Goal: Communication & Community: Answer question/provide support

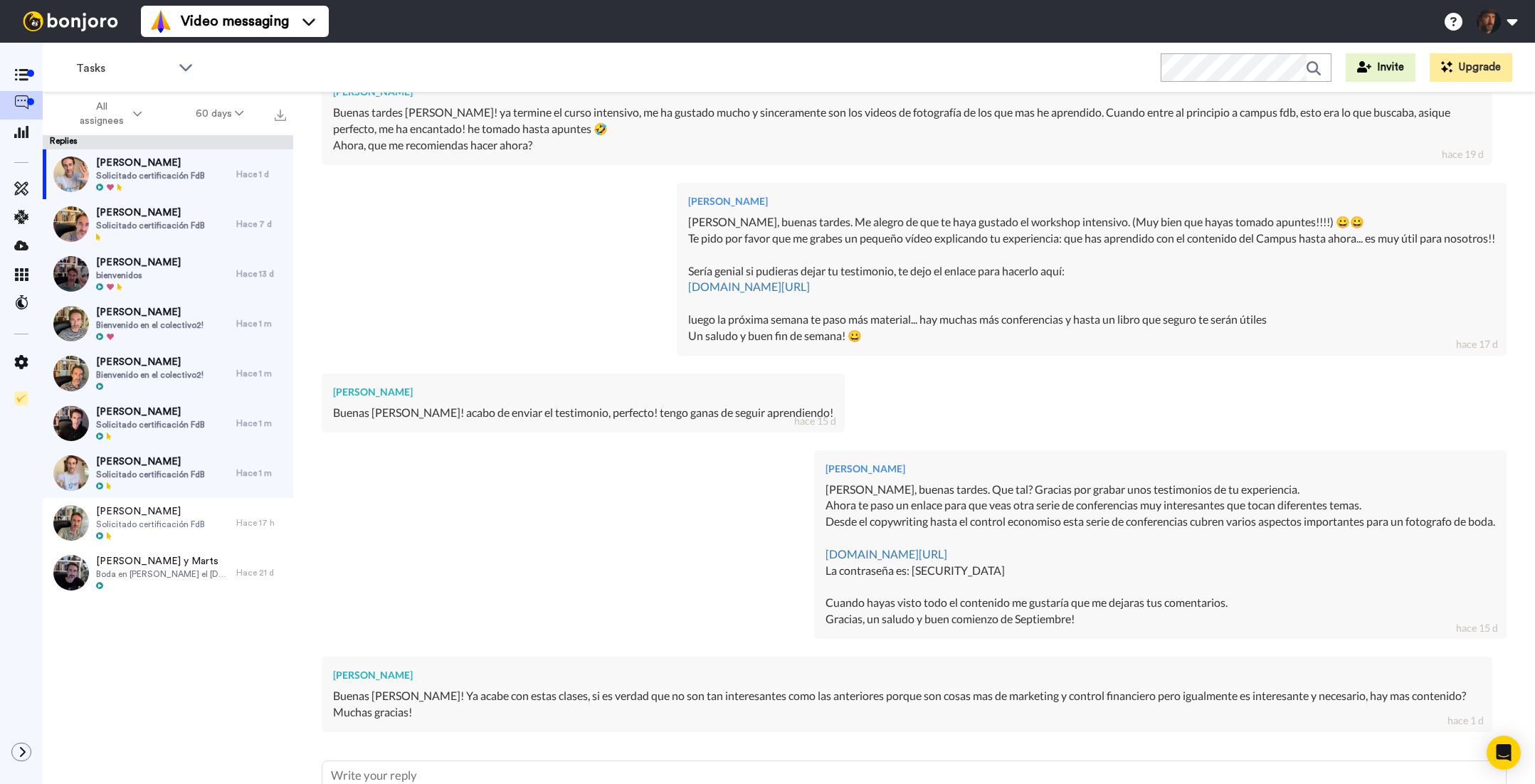
scroll to position [1916, 0]
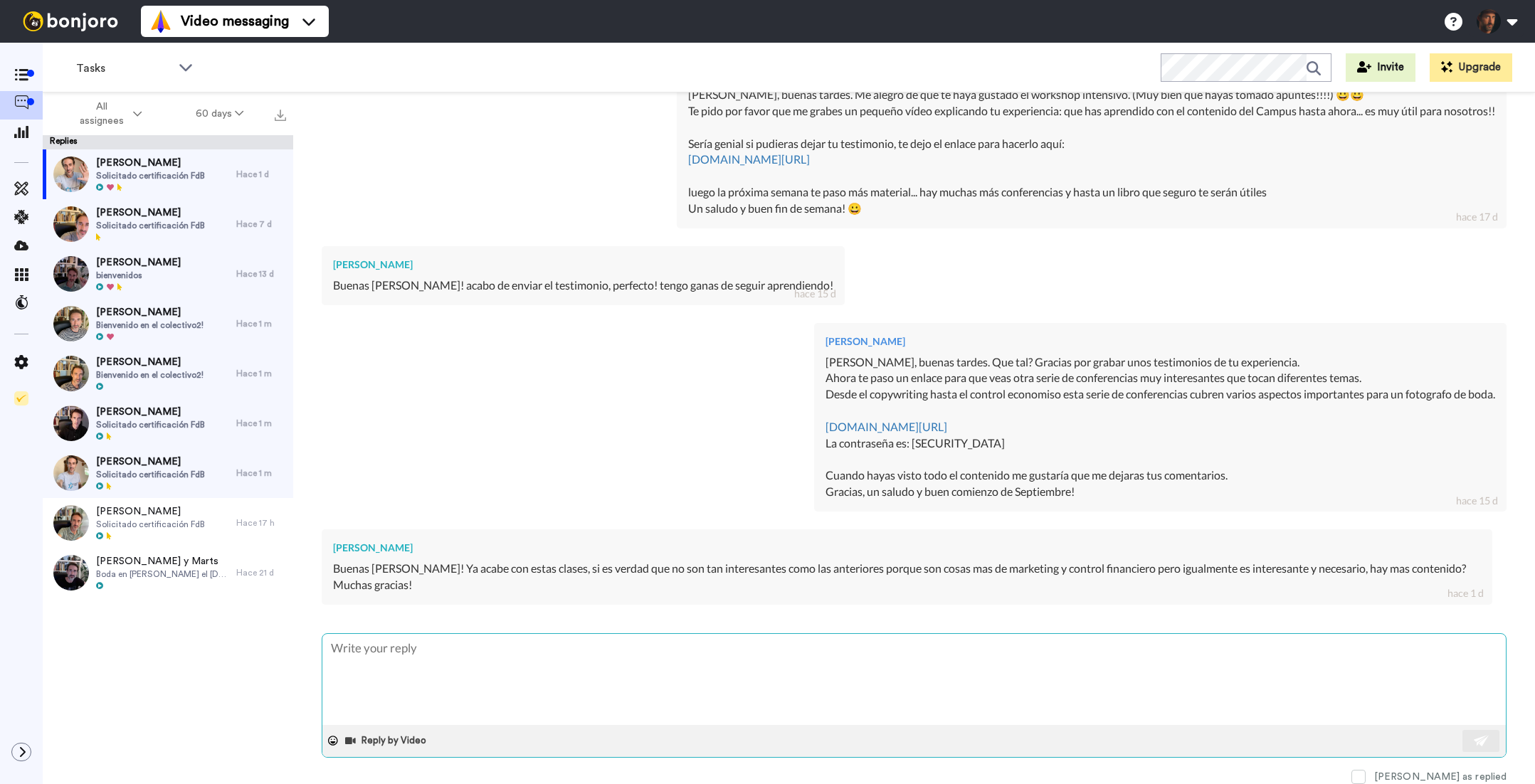
click at [668, 678] on textarea at bounding box center [914, 680] width 1183 height 91
type textarea "H"
type textarea "x"
type textarea "Ho"
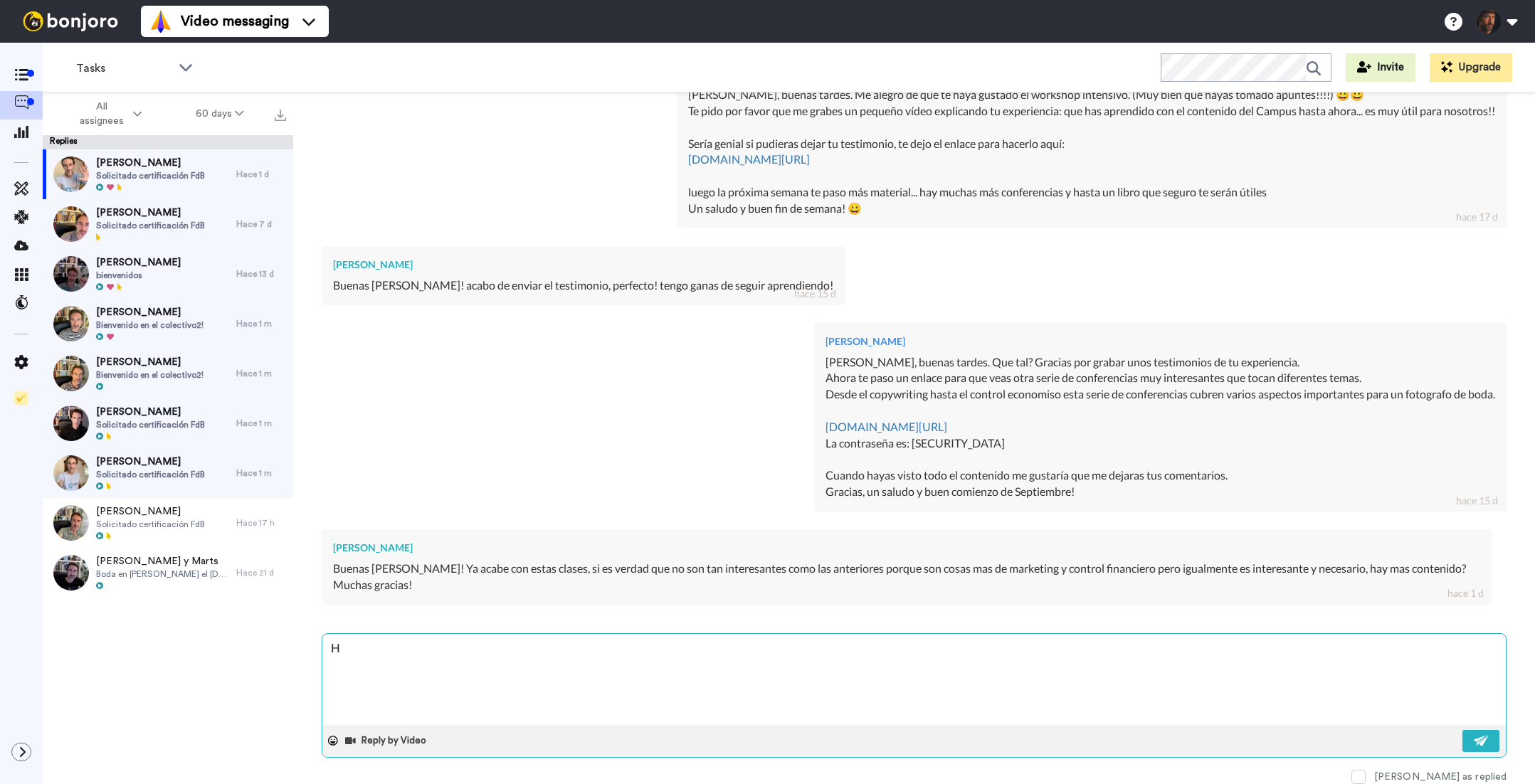
type textarea "x"
type textarea "Hol"
type textarea "x"
type textarea "Hola"
type textarea "x"
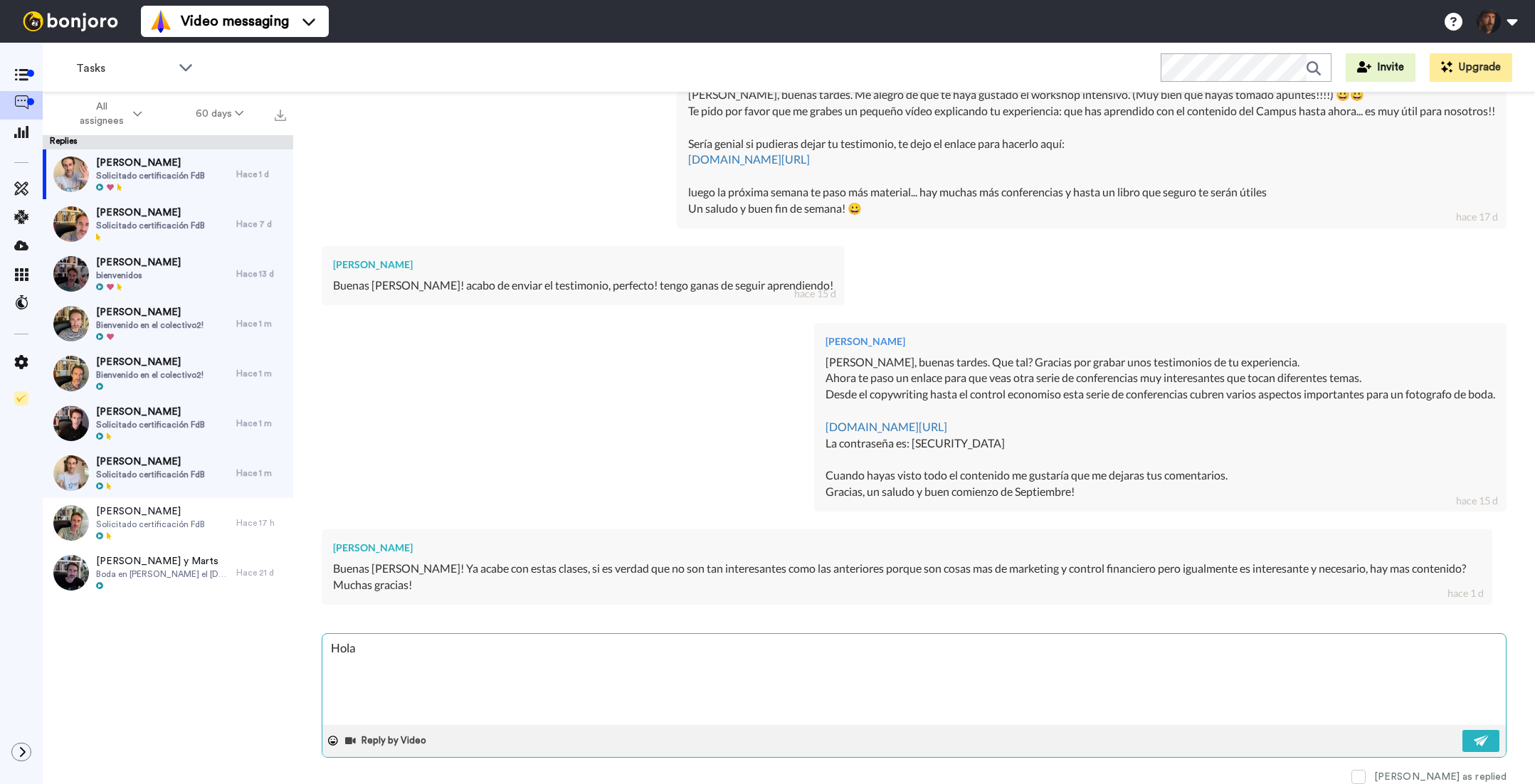
type textarea "Hola"
type textarea "x"
type textarea "Hola L"
type textarea "x"
type textarea "[PERSON_NAME]"
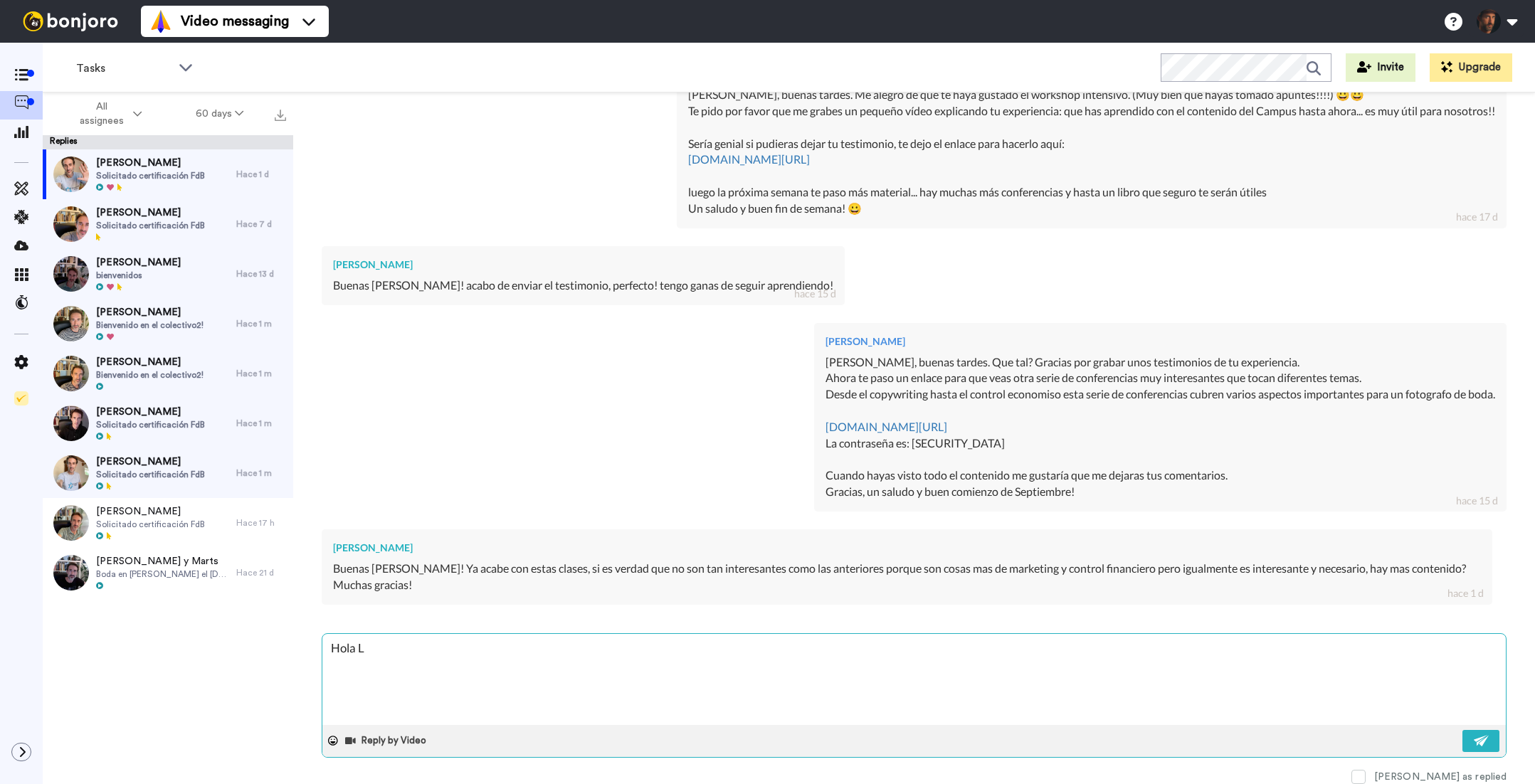
type textarea "x"
type textarea "[PERSON_NAME]"
type textarea "x"
type textarea "[PERSON_NAME]"
type textarea "x"
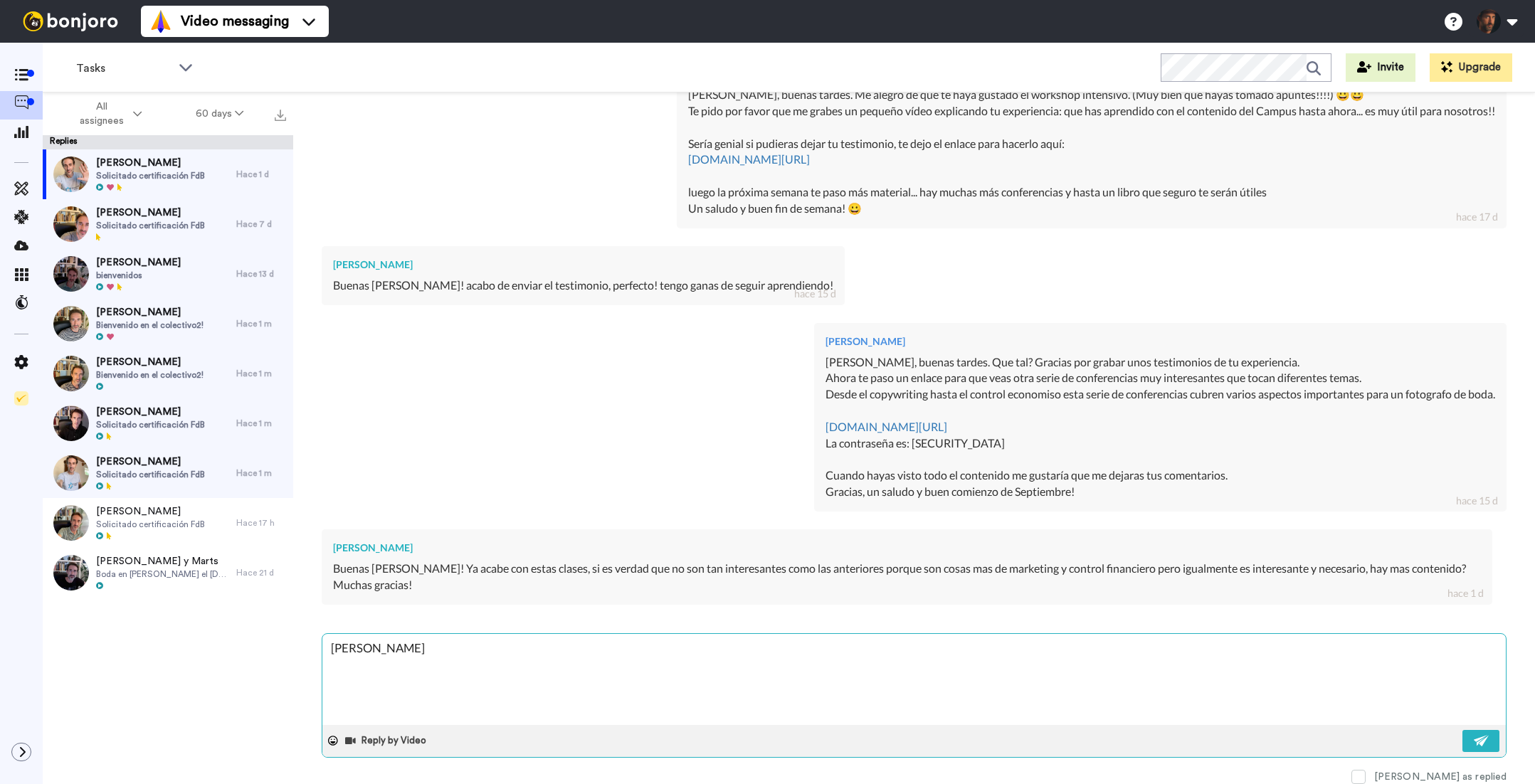
type textarea "[PERSON_NAME]"
type textarea "x"
type textarea "[PERSON_NAME],"
type textarea "x"
type textarea "[PERSON_NAME],"
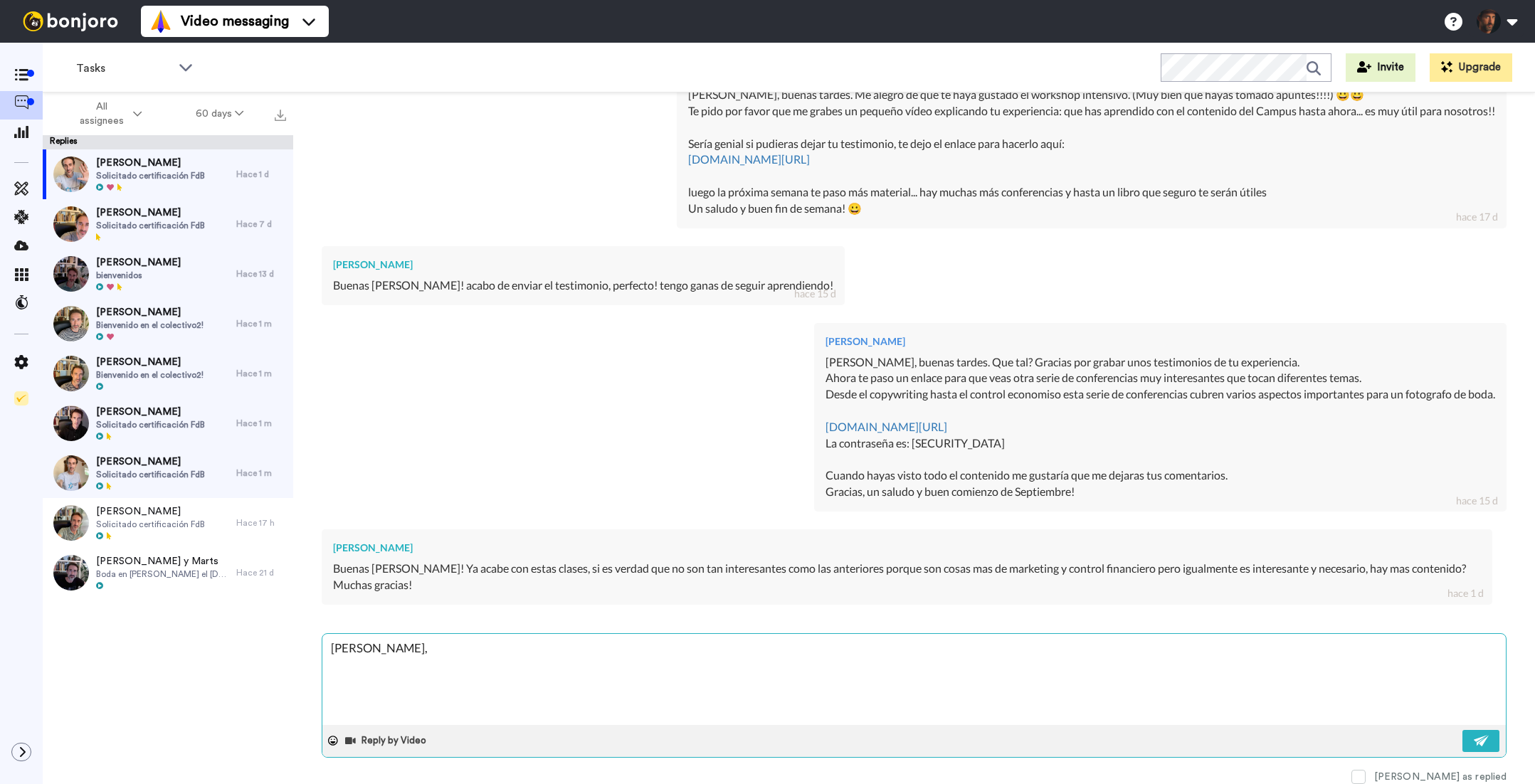
type textarea "x"
type textarea "[PERSON_NAME], t"
type textarea "x"
type textarea "[PERSON_NAME], te"
type textarea "x"
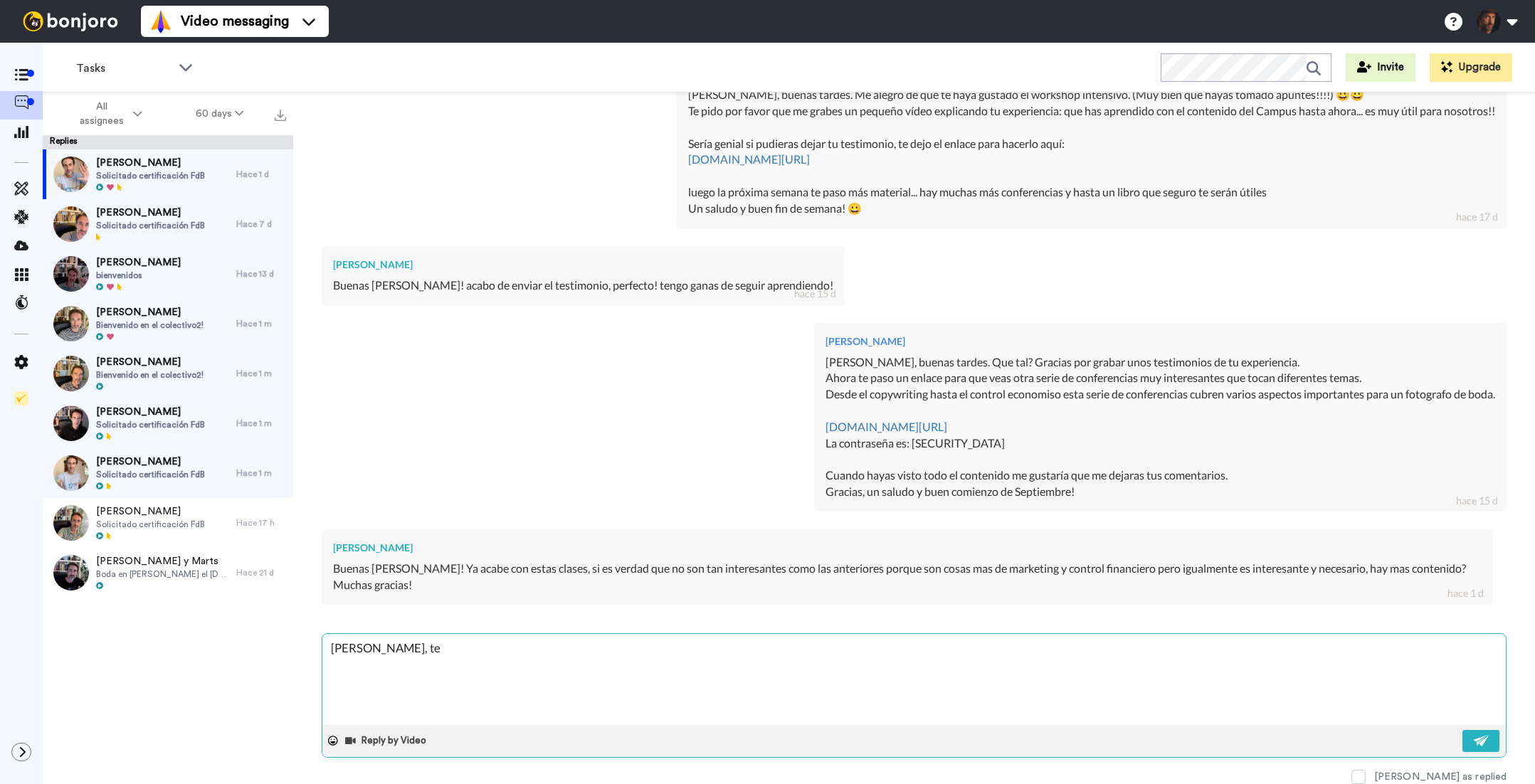
type textarea "[PERSON_NAME], te"
type textarea "x"
type textarea "[PERSON_NAME], te a"
type textarea "x"
type textarea "[PERSON_NAME], te ag"
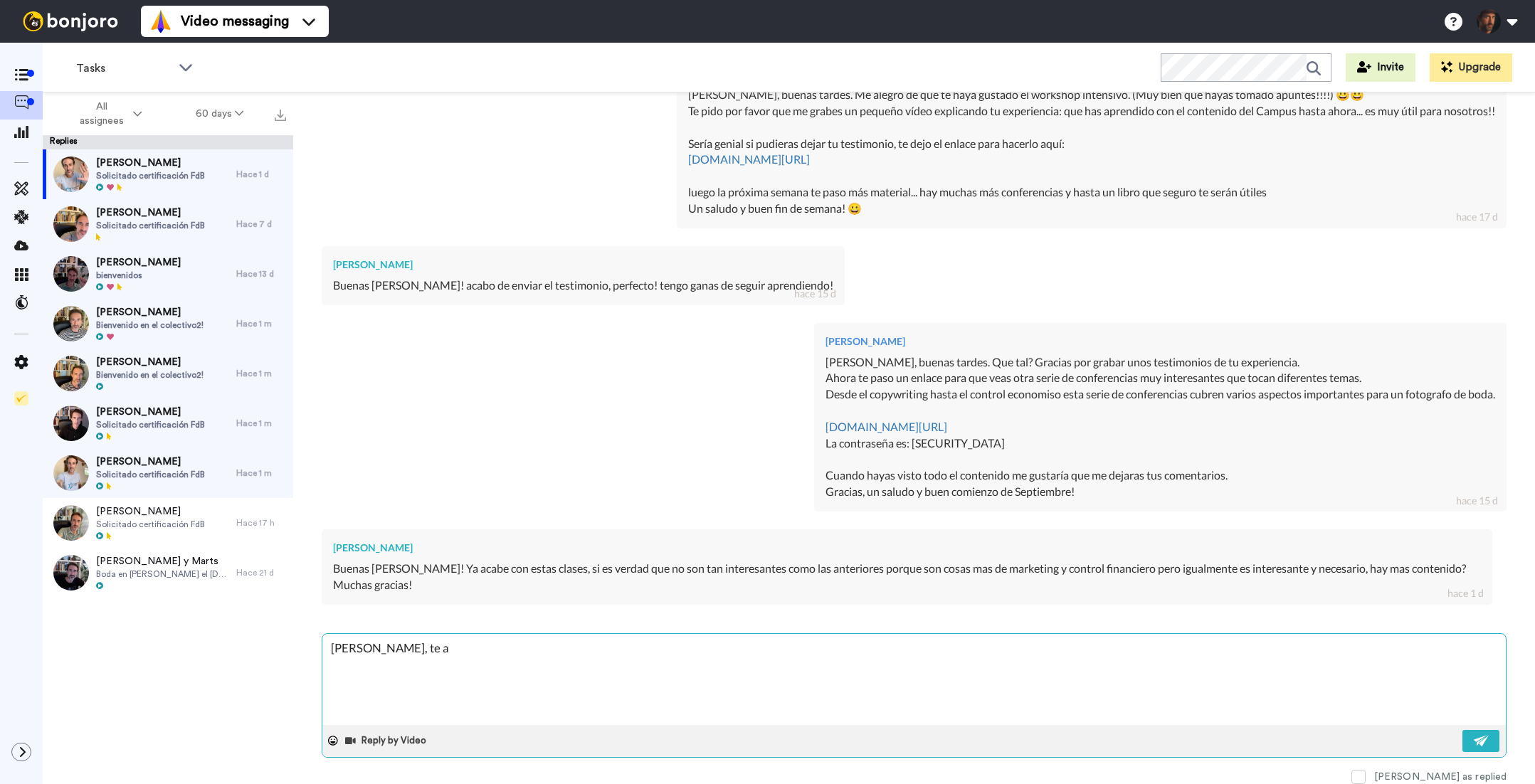
type textarea "x"
type textarea "[PERSON_NAME], te agr"
type textarea "x"
type textarea "[PERSON_NAME], te [GEOGRAPHIC_DATA]"
type textarea "x"
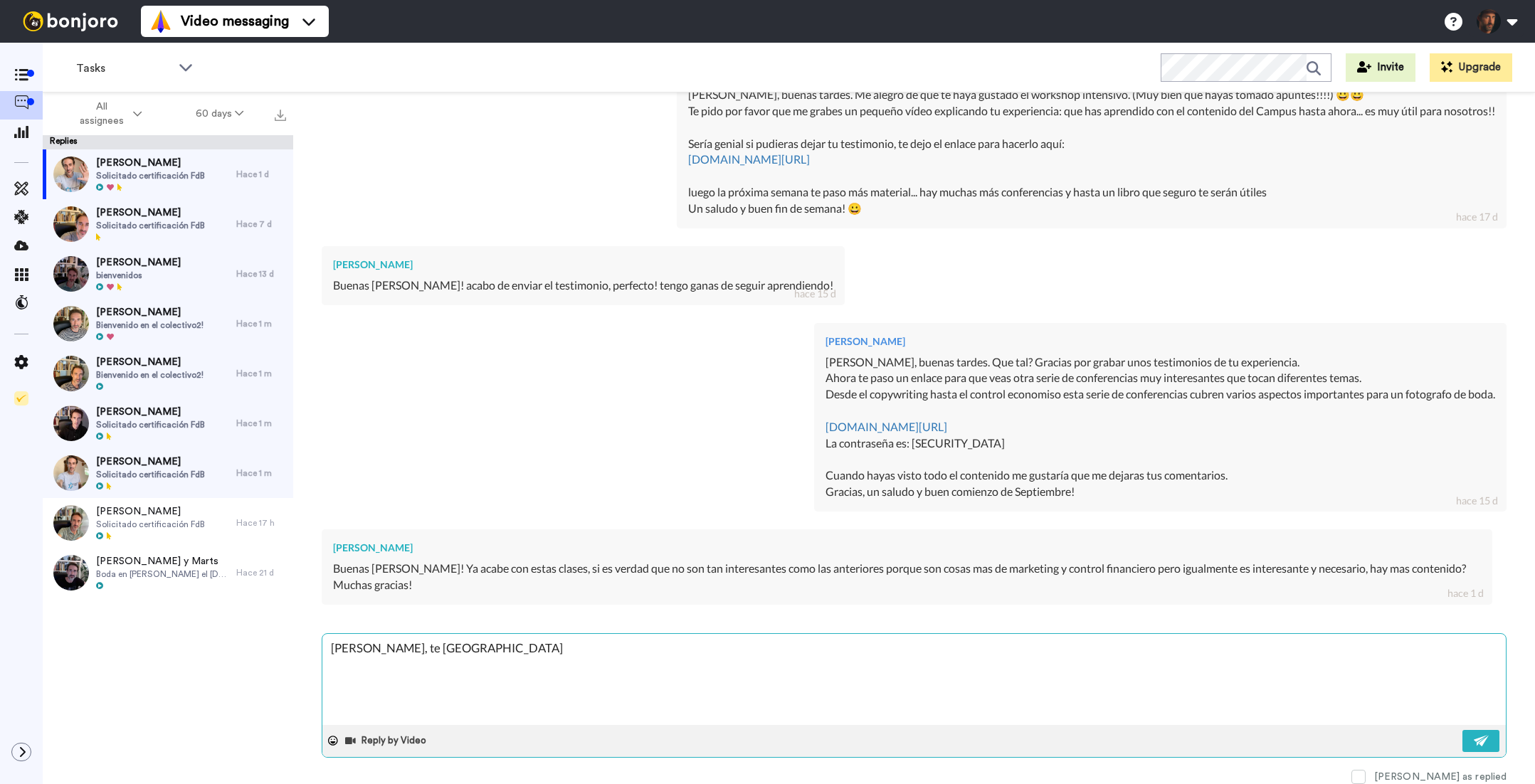
type textarea "[PERSON_NAME], te agrad"
type textarea "x"
type textarea "[PERSON_NAME], te agrade"
type textarea "x"
type textarea "[PERSON_NAME], te agradec"
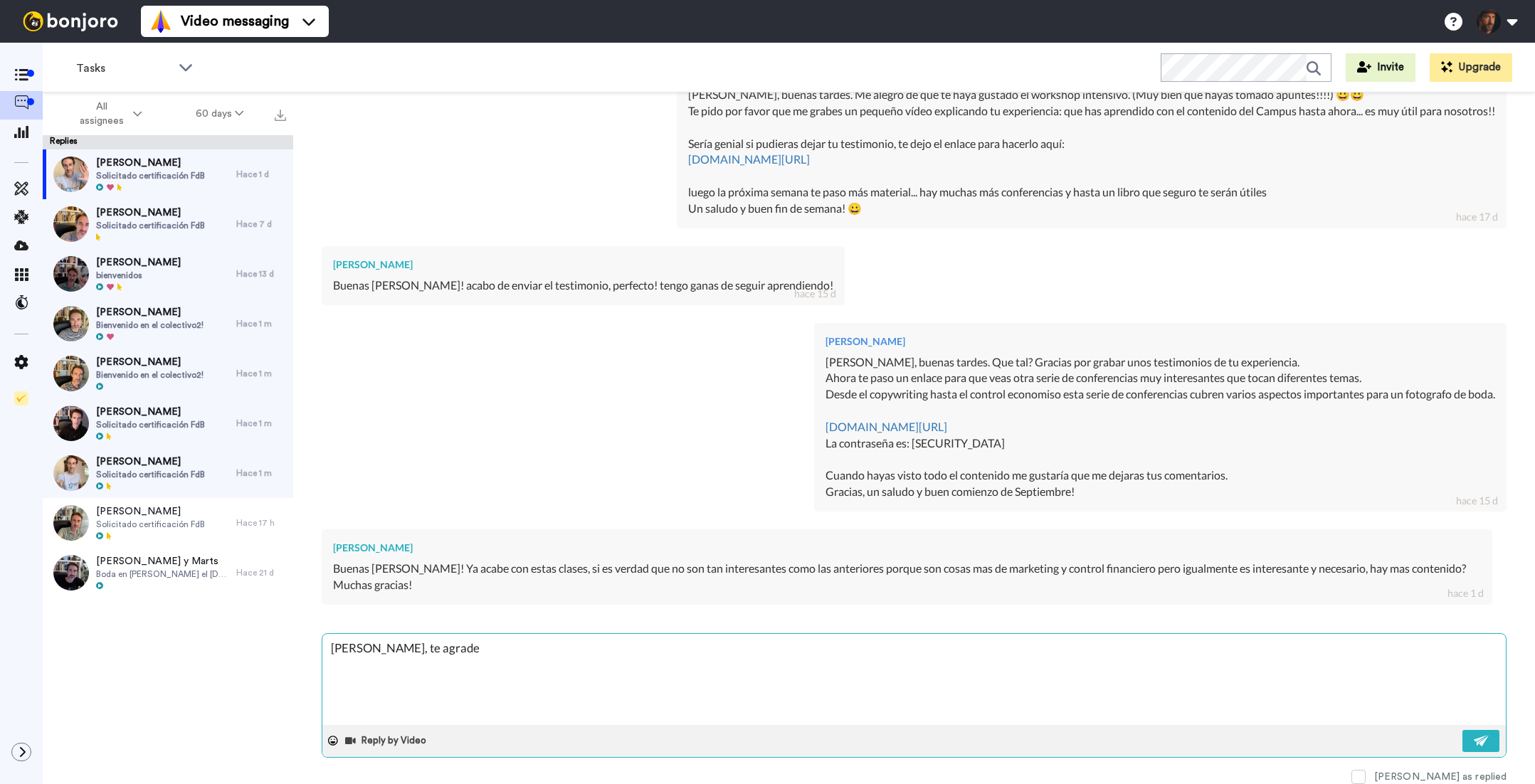
type textarea "x"
type textarea "[PERSON_NAME], te agradece"
type textarea "x"
type textarea "[PERSON_NAME], te agradecer"
type textarea "x"
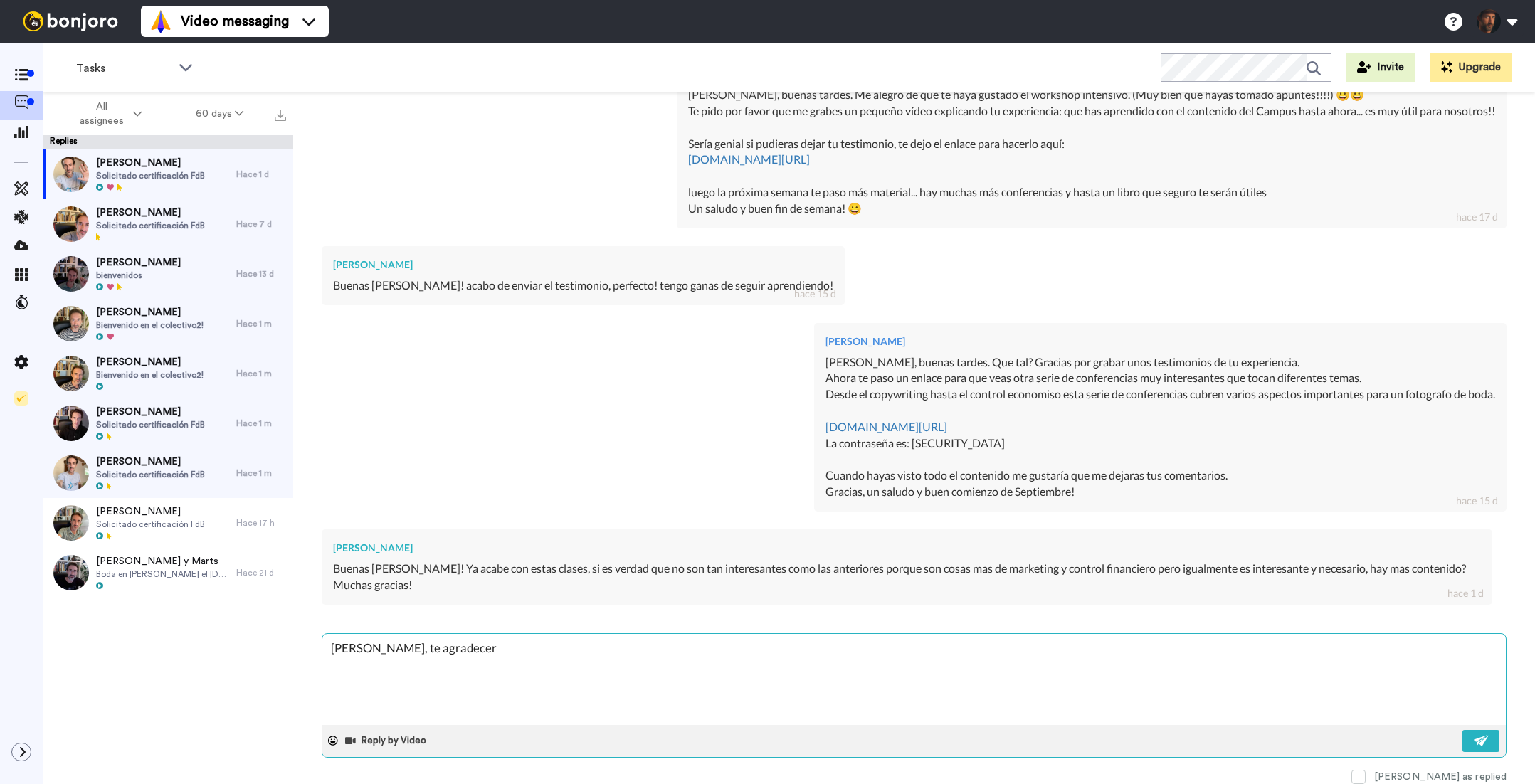
type textarea "[PERSON_NAME], te agradecer´"
type textarea "x"
type textarea "[PERSON_NAME], te agradecerí"
type textarea "x"
type textarea "[PERSON_NAME], te agradecería"
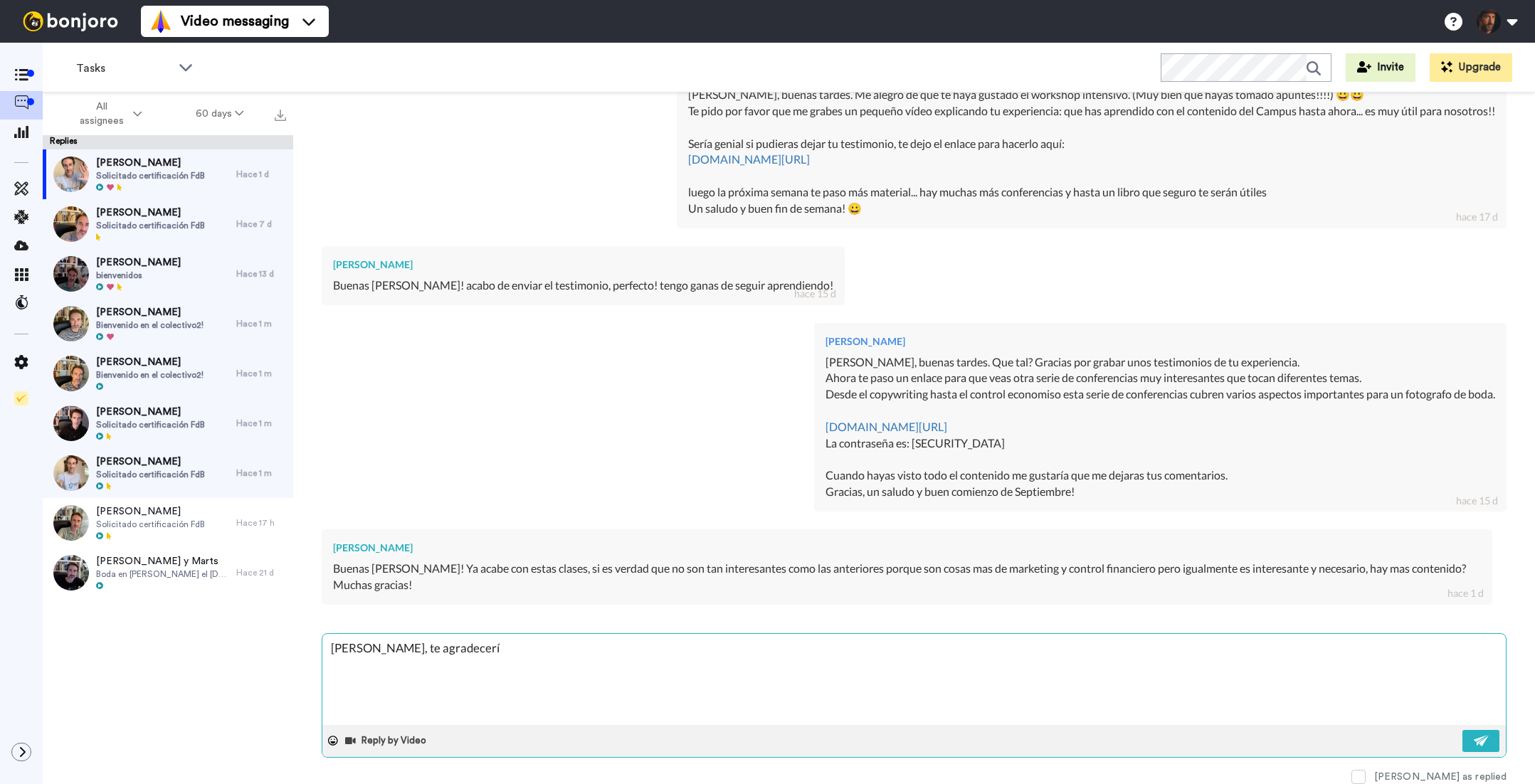
type textarea "x"
type textarea "[PERSON_NAME], te agradecería"
type textarea "x"
type textarea "[PERSON_NAME], te agradecería s"
type textarea "x"
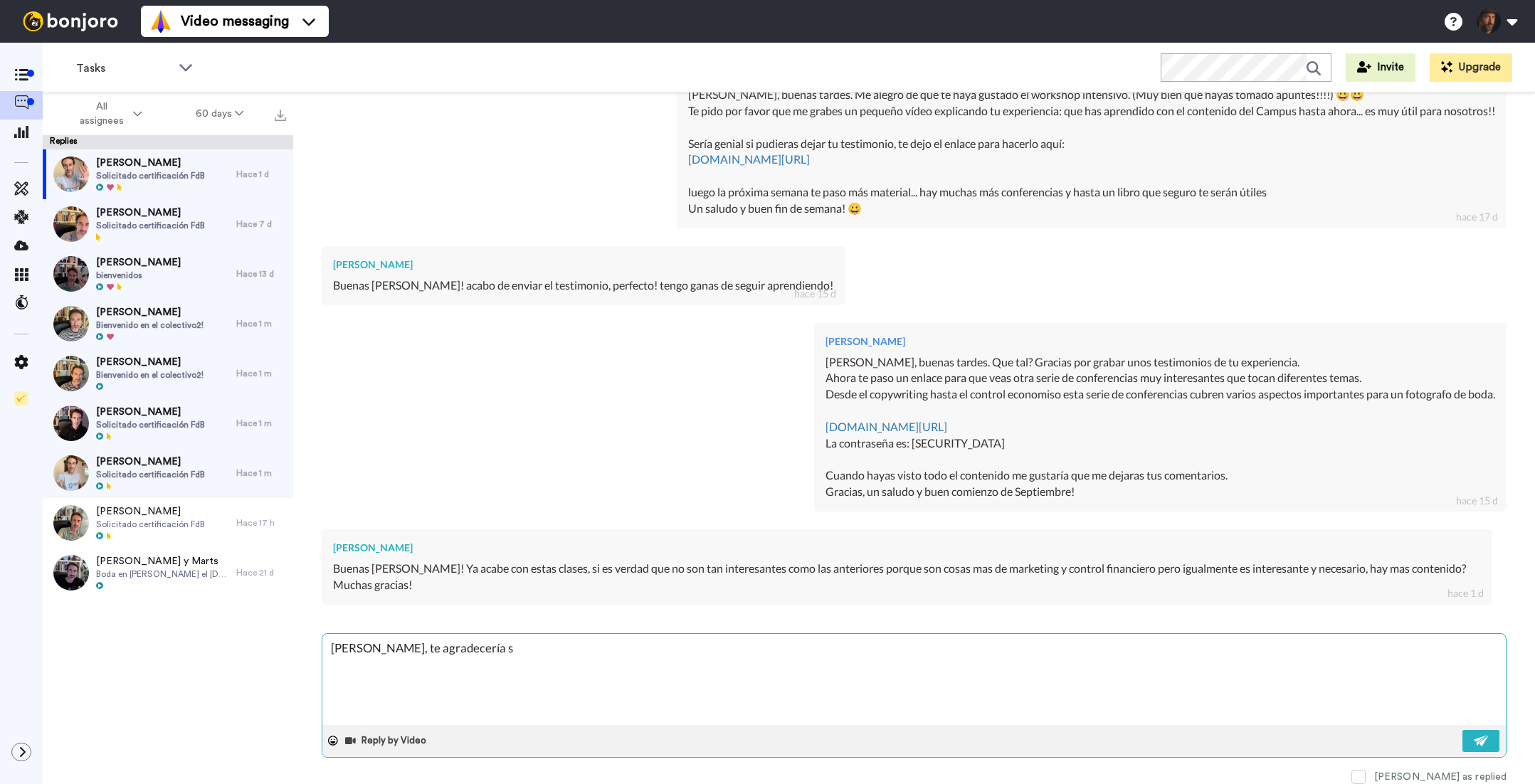
type textarea "[PERSON_NAME], te agradecería si"
type textarea "x"
type textarea "[PERSON_NAME], te agradecería si"
type textarea "x"
type textarea "[PERSON_NAME], te agradecería si m"
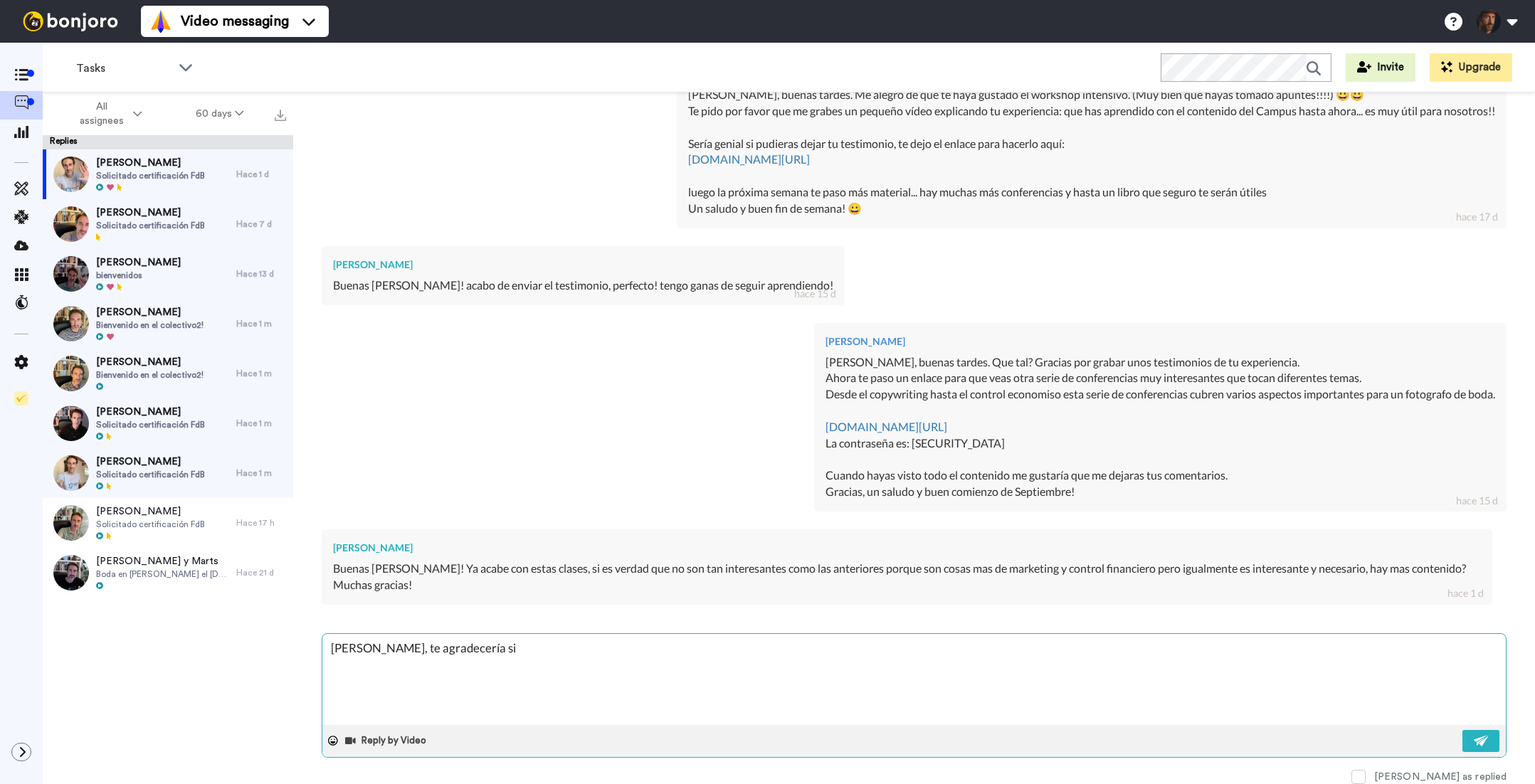
type textarea "x"
type textarea "[PERSON_NAME], te agradecería si me"
type textarea "x"
type textarea "[PERSON_NAME], te agradecería si me"
type textarea "x"
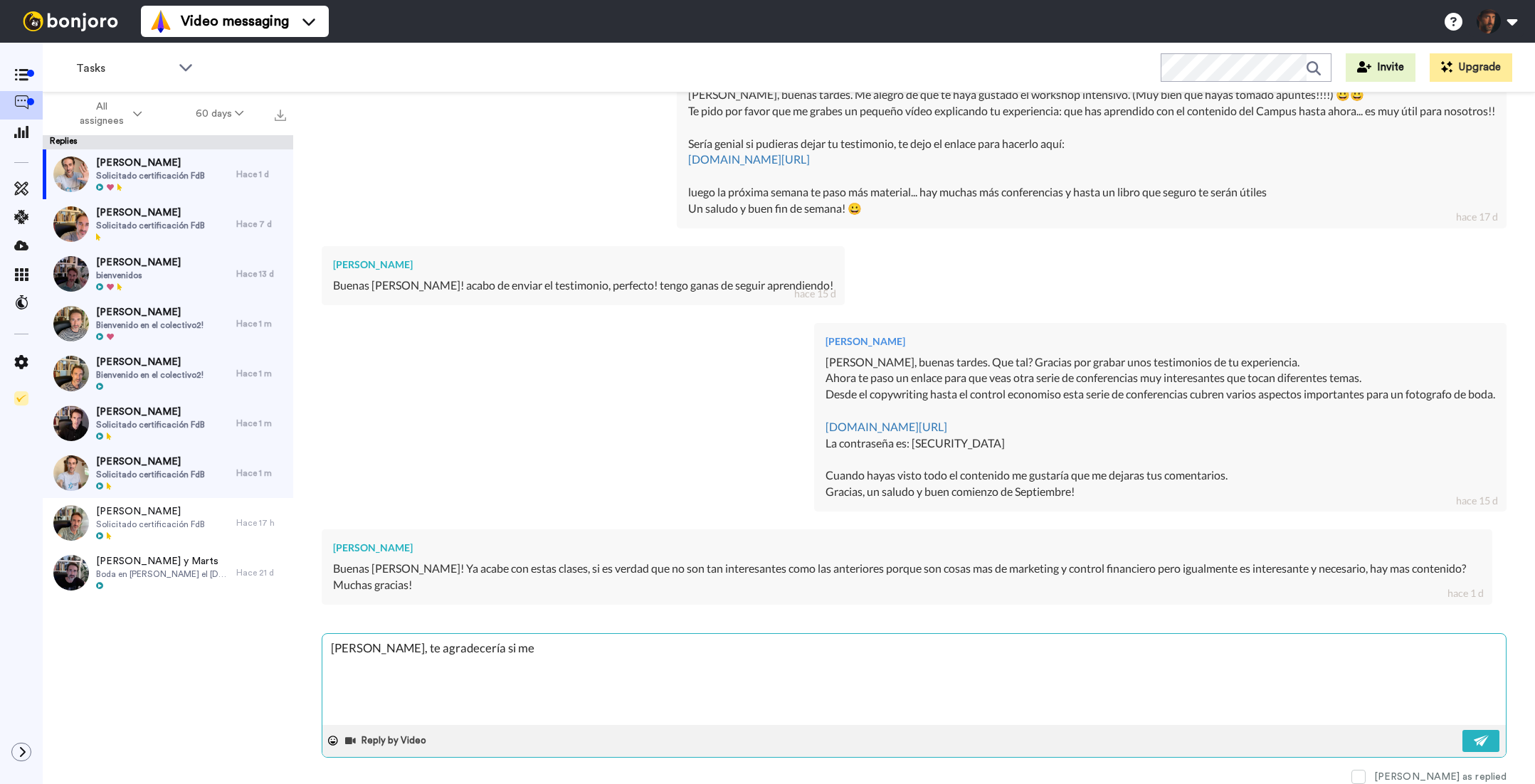
type textarea "[PERSON_NAME], te agradecería si me p"
type textarea "x"
type textarea "[PERSON_NAME], te agradecería si me pu"
type textarea "x"
type textarea "[PERSON_NAME], te agradecería si me pue"
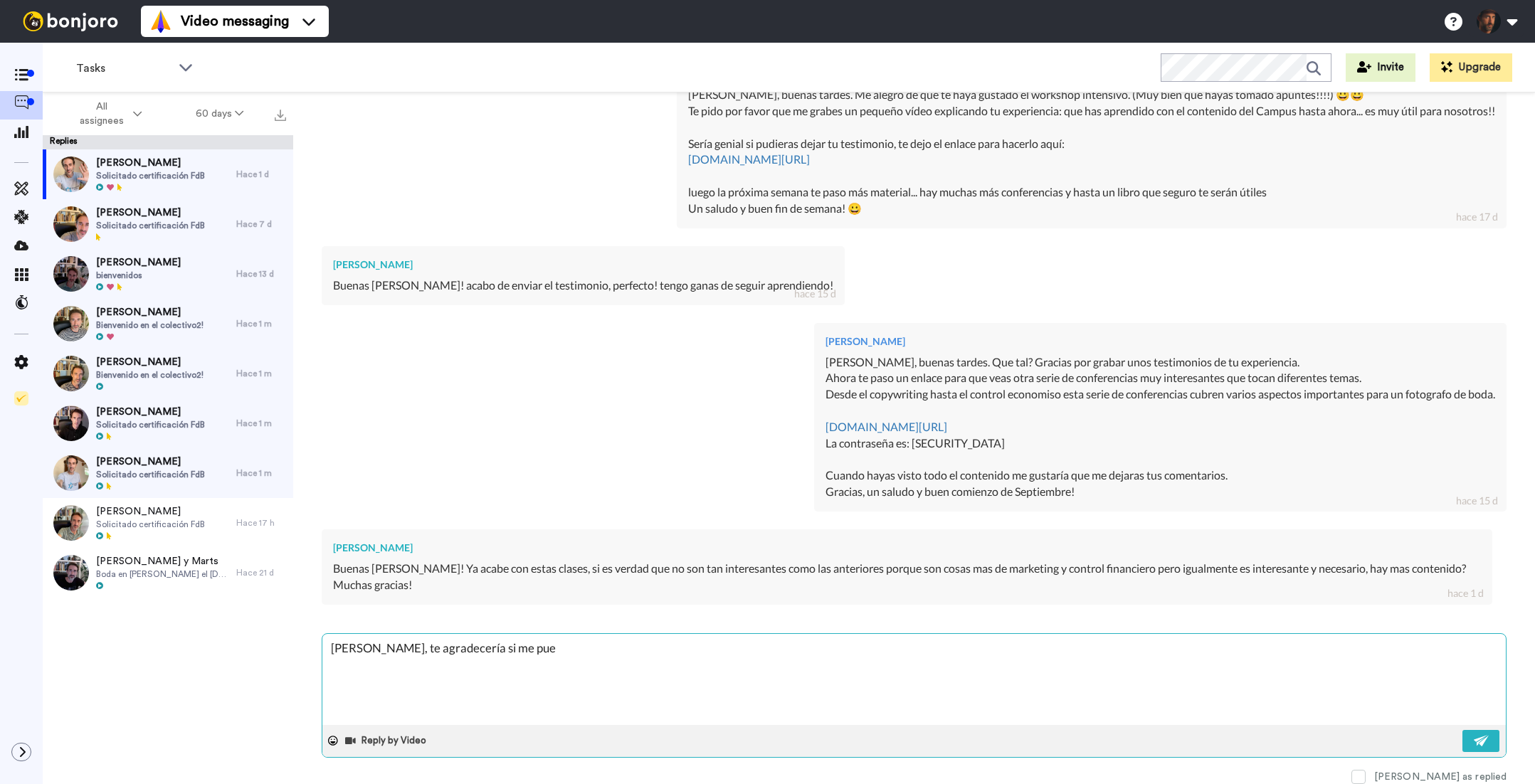
type textarea "x"
type textarea "[PERSON_NAME], te agradecería si me pued"
type textarea "x"
type textarea "[PERSON_NAME], te agradecería si me puede"
type textarea "x"
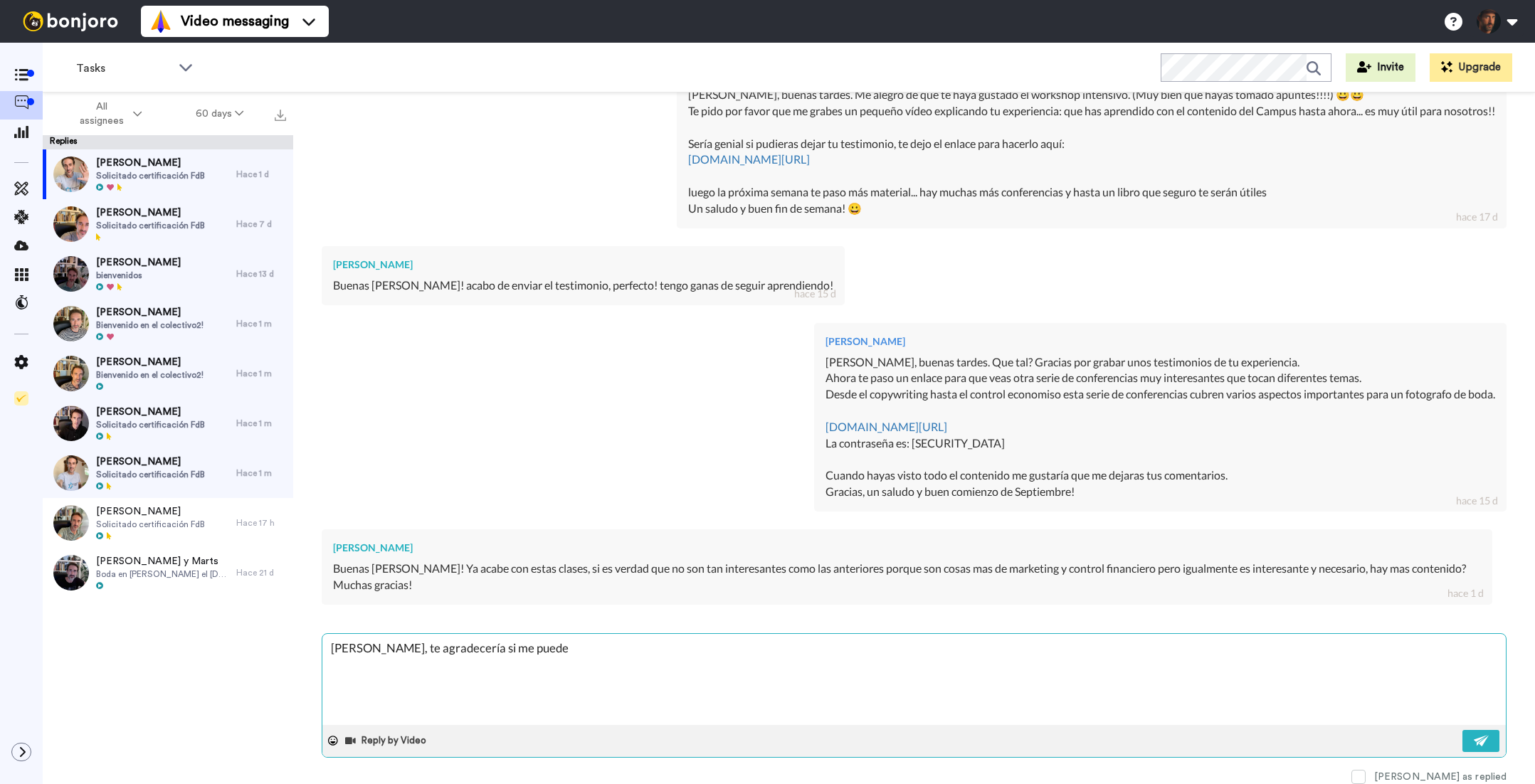
type textarea "[PERSON_NAME], te agradecería si me puedes"
type textarea "x"
type textarea "[PERSON_NAME], te agradecería si me puedes"
type textarea "x"
type textarea "[PERSON_NAME], te agradecería si me puedes d"
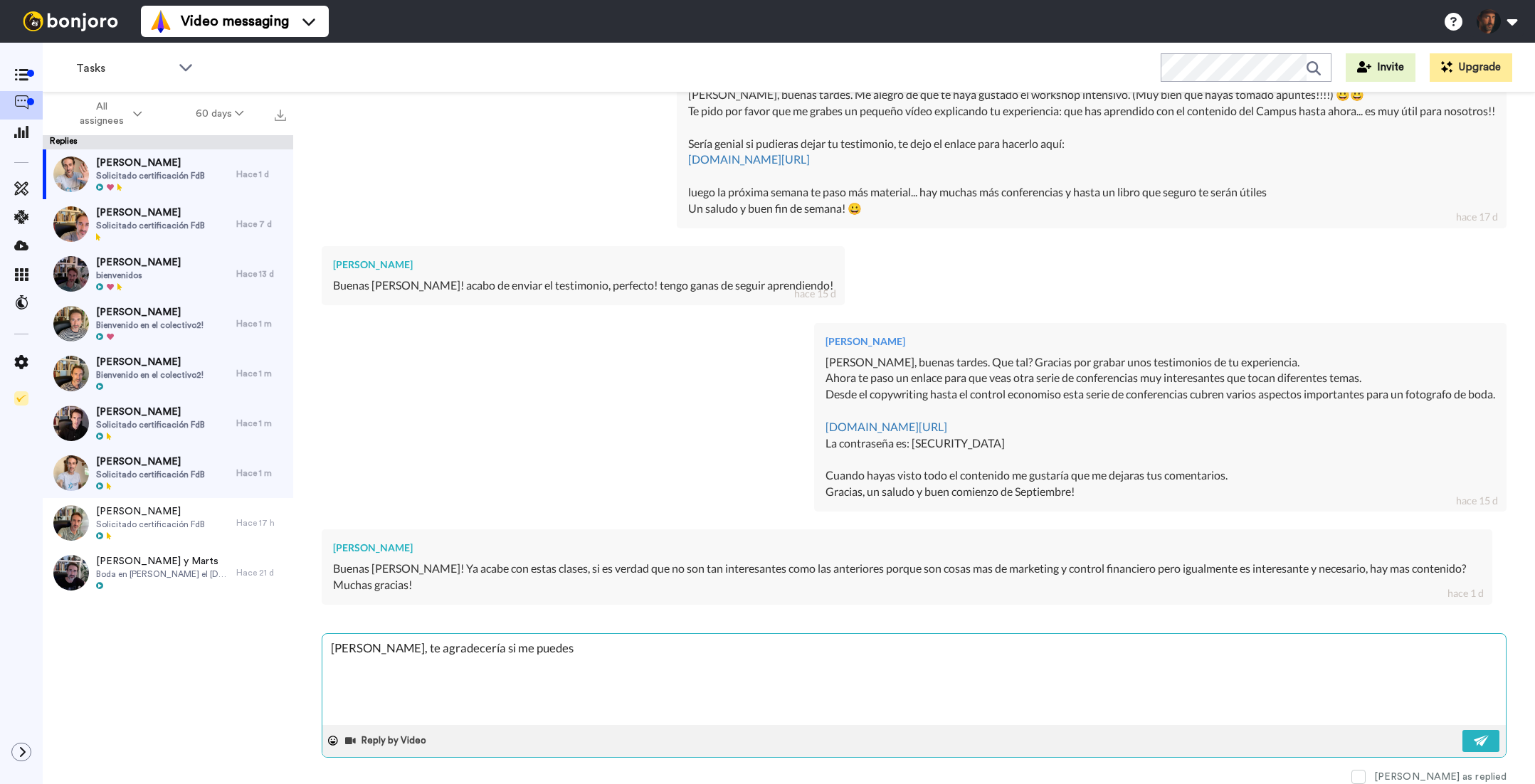
type textarea "x"
type textarea "[PERSON_NAME], te agradecería si me puedes da"
type textarea "x"
type textarea "[PERSON_NAME], te agradecería si me puedes dar"
type textarea "x"
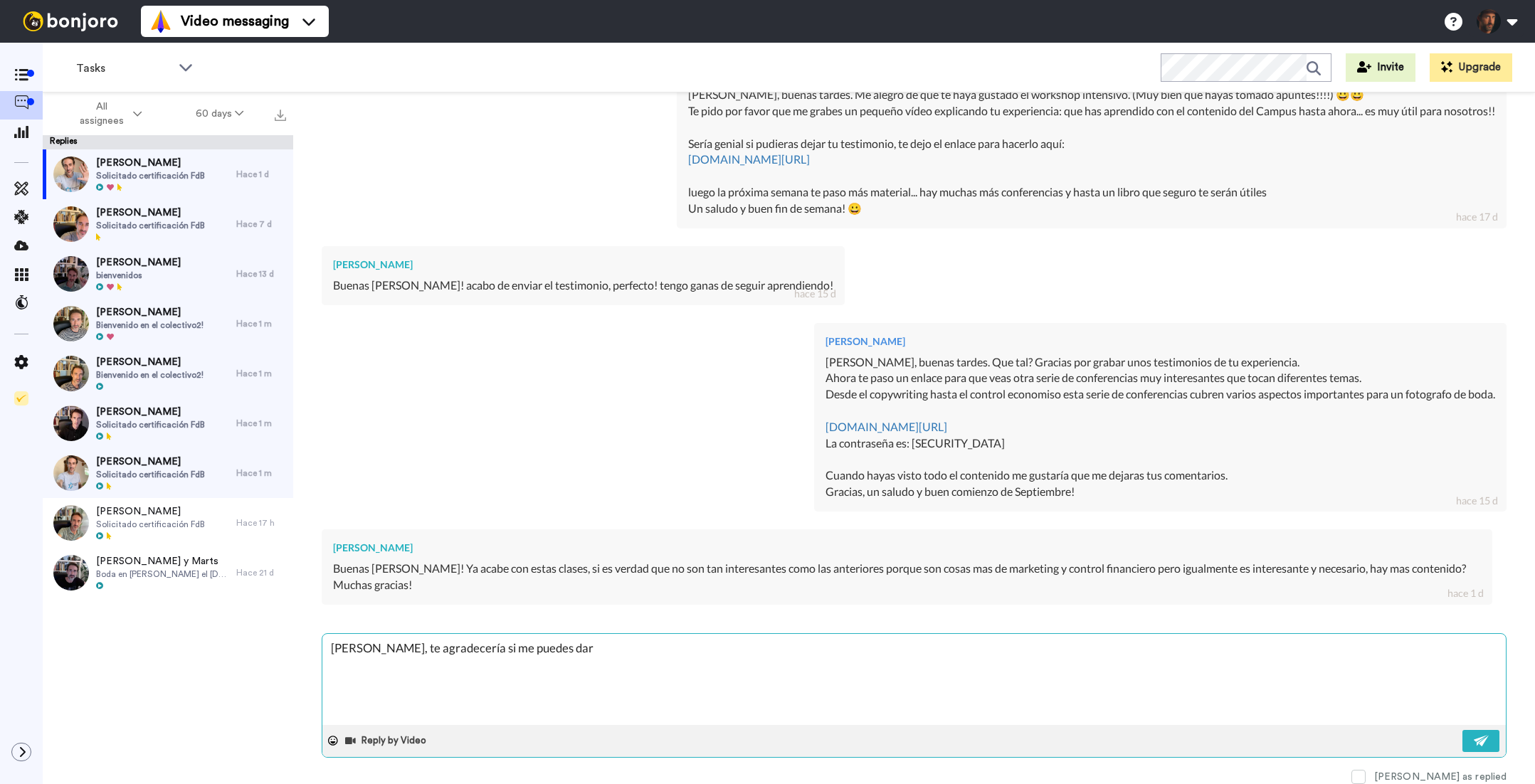
type textarea "[PERSON_NAME], te agradecería si me puedes dar"
type textarea "x"
type textarea "[PERSON_NAME], te agradecería si me puedes dar t"
type textarea "x"
type textarea "[PERSON_NAME], te agradecería si me puedes dar tu"
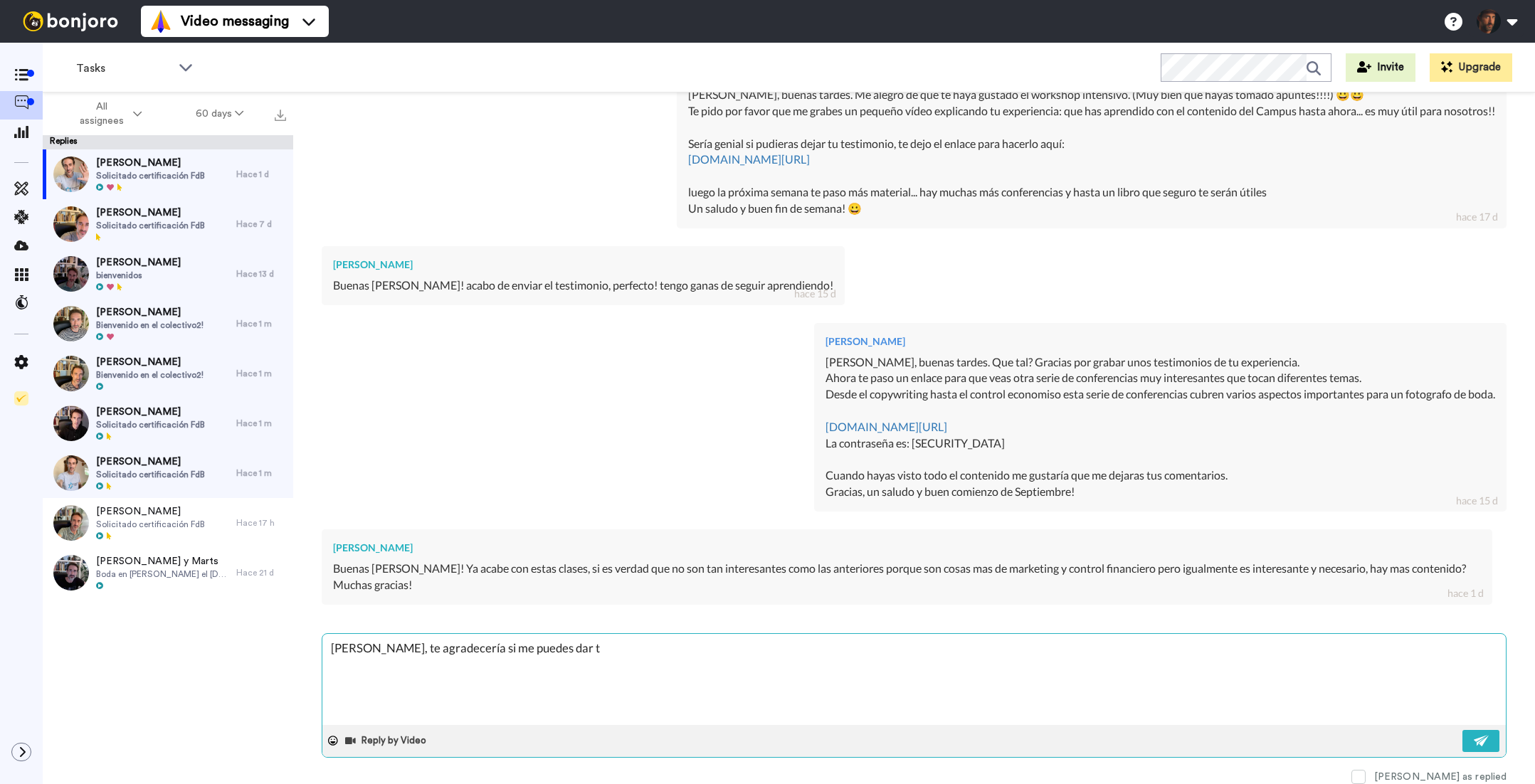
type textarea "x"
type textarea "[PERSON_NAME], te agradecería si me puedes dar tu"
type textarea "x"
type textarea "[PERSON_NAME], te agradecería si me puedes dar tu o"
type textarea "x"
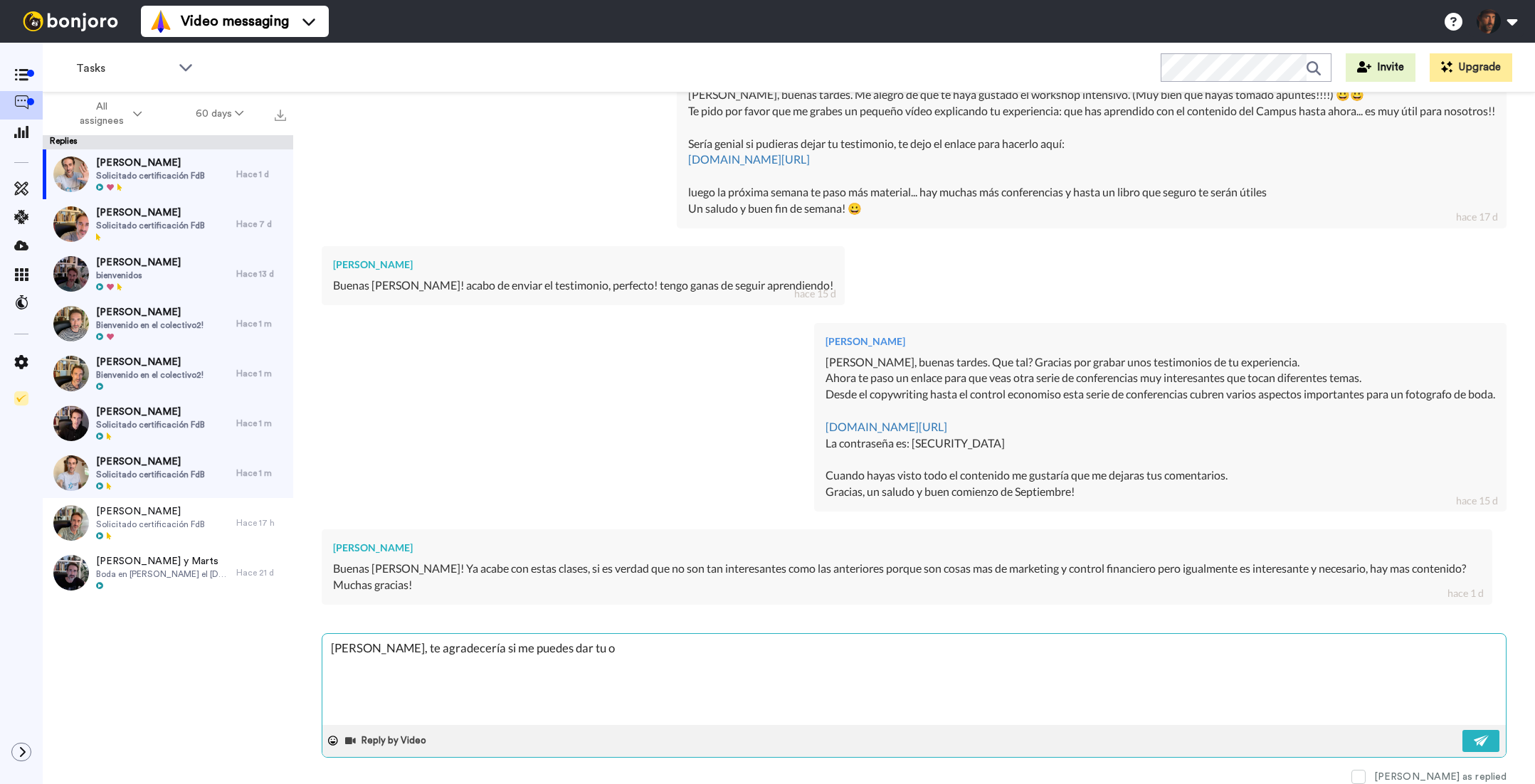
type textarea "[PERSON_NAME], te agradecería si me puedes dar tu op"
type textarea "x"
type textarea "[PERSON_NAME], te agradecería si me puedes dar tu opi"
type textarea "x"
type textarea "[PERSON_NAME], te agradecería si me puedes dar tu opin"
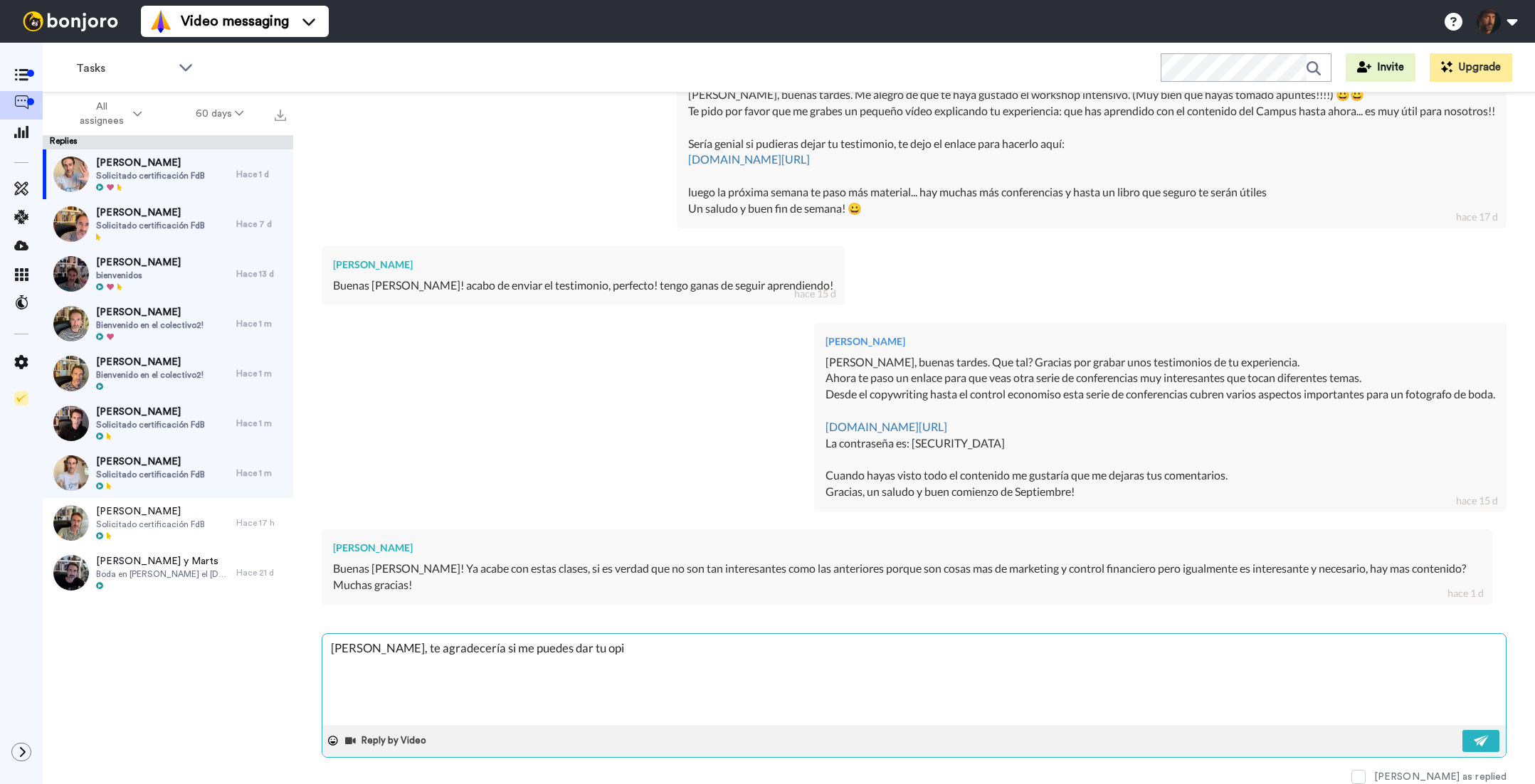
type textarea "x"
type textarea "[PERSON_NAME], te agradecería si me puedes dar tu opini"
type textarea "x"
type textarea "[PERSON_NAME], te agradecería si me puedes dar tu opini´"
type textarea "x"
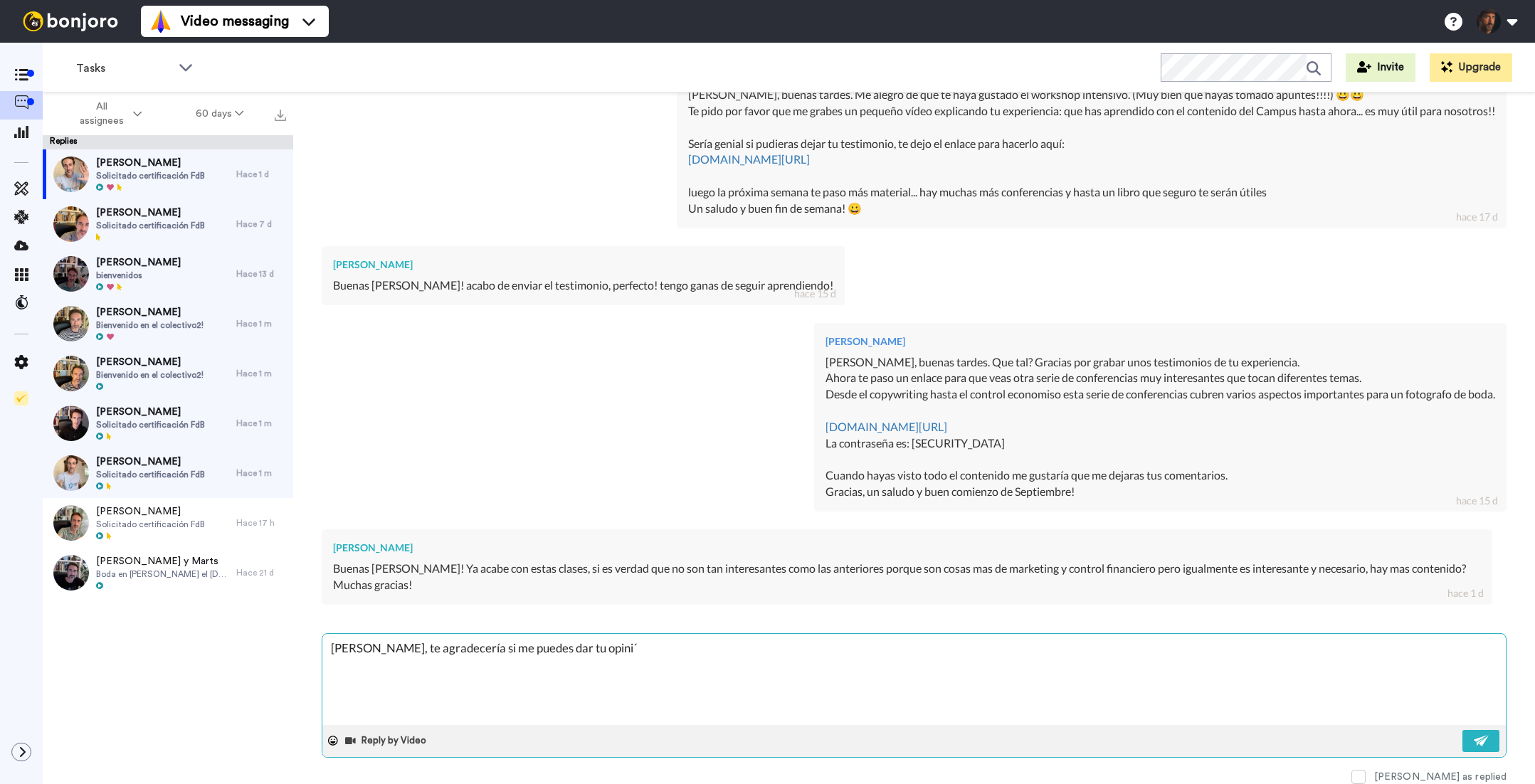
type textarea "[PERSON_NAME], te agradecería si me puedes dar tu opinió"
type textarea "x"
type textarea "[PERSON_NAME], te agradecería si me puedes dar tu opinión"
type textarea "x"
type textarea "[PERSON_NAME], te agradecería si me puedes dar tu opinión"
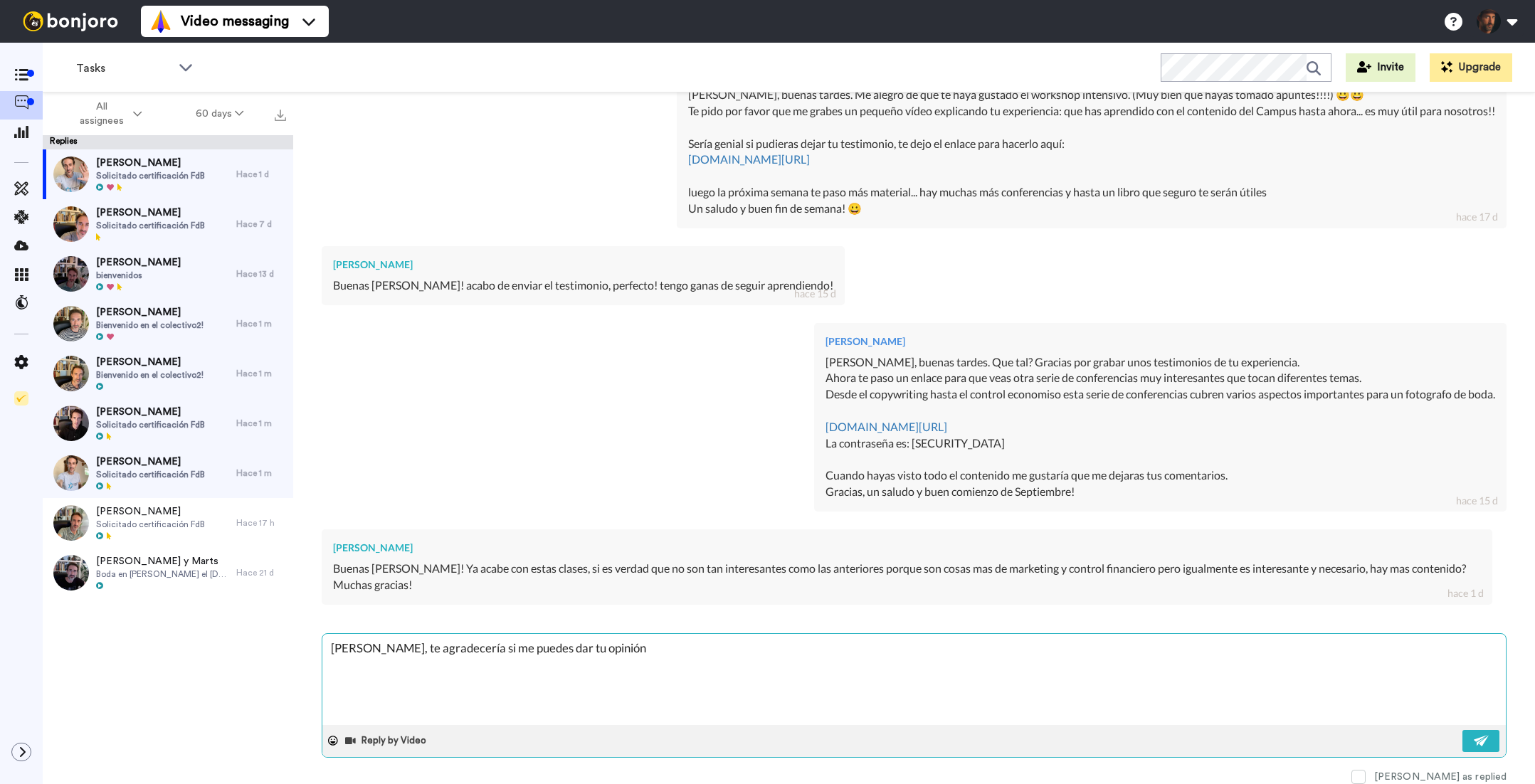
type textarea "x"
type textarea "[PERSON_NAME], te agradecería si me puedes dar tu opinión u"
type textarea "x"
type textarea "[PERSON_NAME], te agradecería si me puedes dar tu opinión un"
type textarea "x"
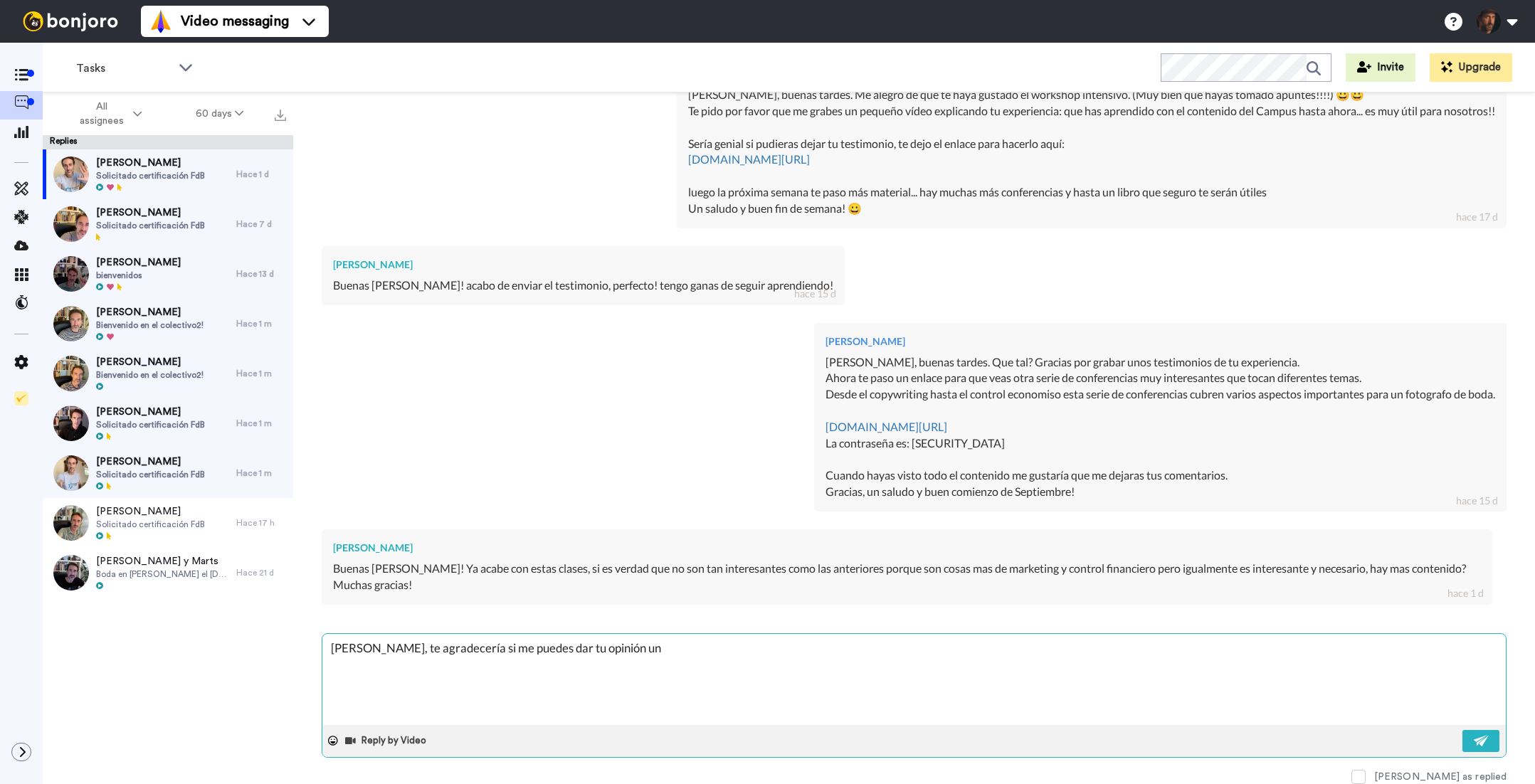
type textarea "[PERSON_NAME], te agradecería si me puedes dar tu opinión un"
type textarea "x"
type textarea "[PERSON_NAME], te agradecería si me puedes dar tu opinión un p"
type textarea "x"
type textarea "[PERSON_NAME], te agradecería si me puedes dar tu opinión un po"
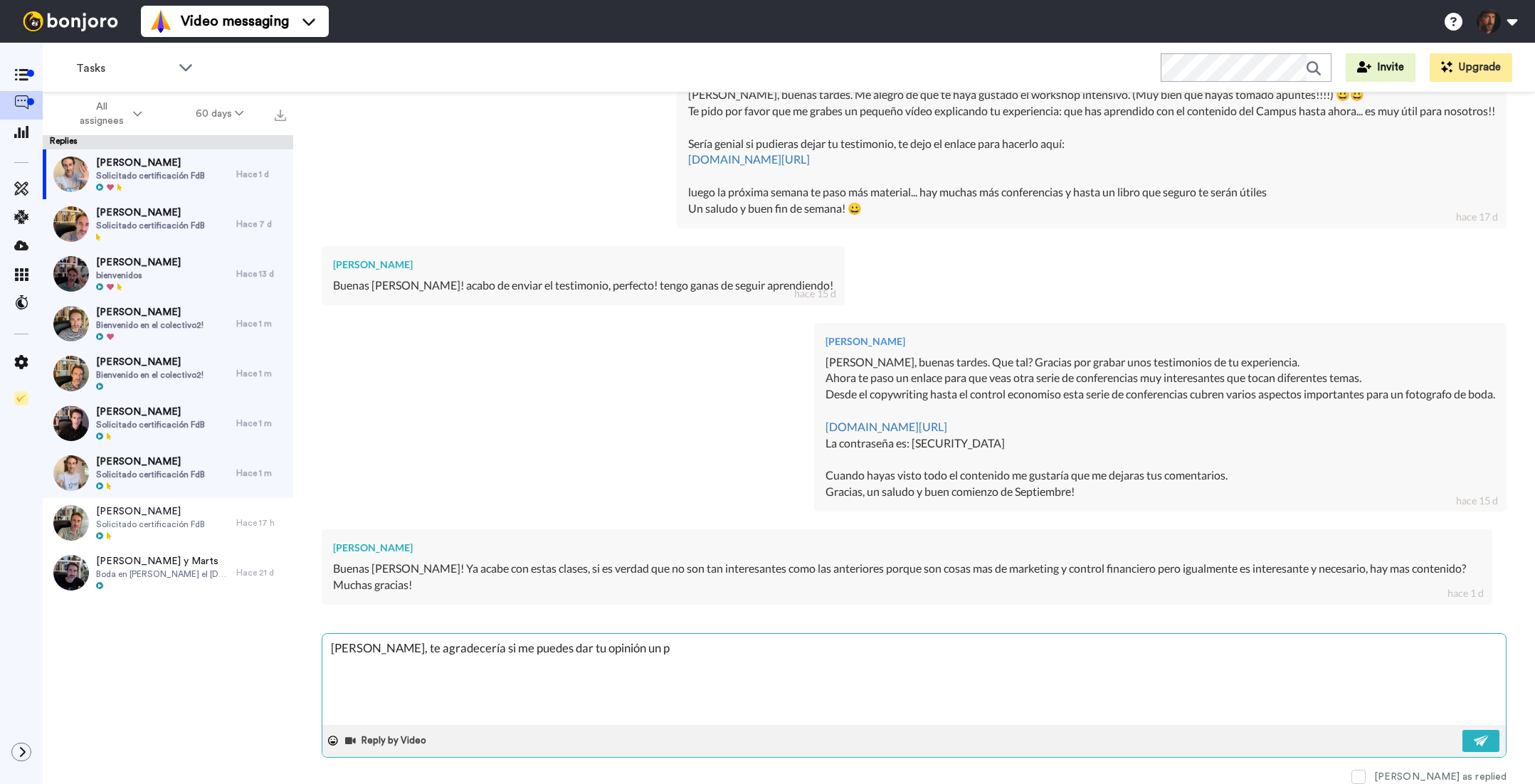
type textarea "x"
type textarea "[PERSON_NAME], te agradecería si me puedes dar tu opinión un poc"
type textarea "x"
type textarea "[PERSON_NAME], te agradecería si me puedes dar tu opinión un poco"
type textarea "x"
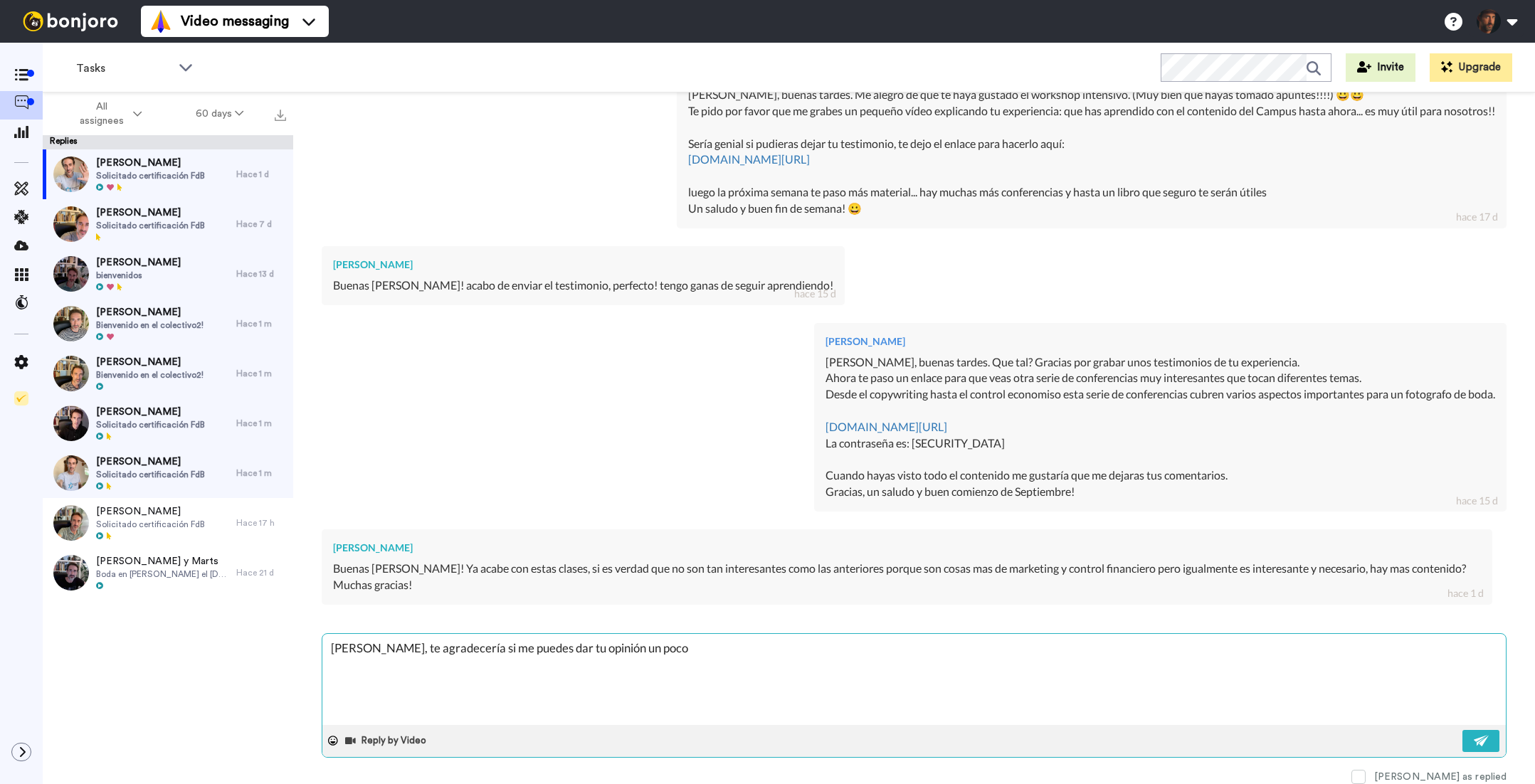
type textarea "[PERSON_NAME], te agradecería si me puedes dar tu opinión un poco"
type textarea "x"
type textarea "[PERSON_NAME], te agradecería si me puedes dar tu opinión un poco m"
type textarea "x"
type textarea "[PERSON_NAME], te agradecería si me puedes dar tu opinión un poco m´"
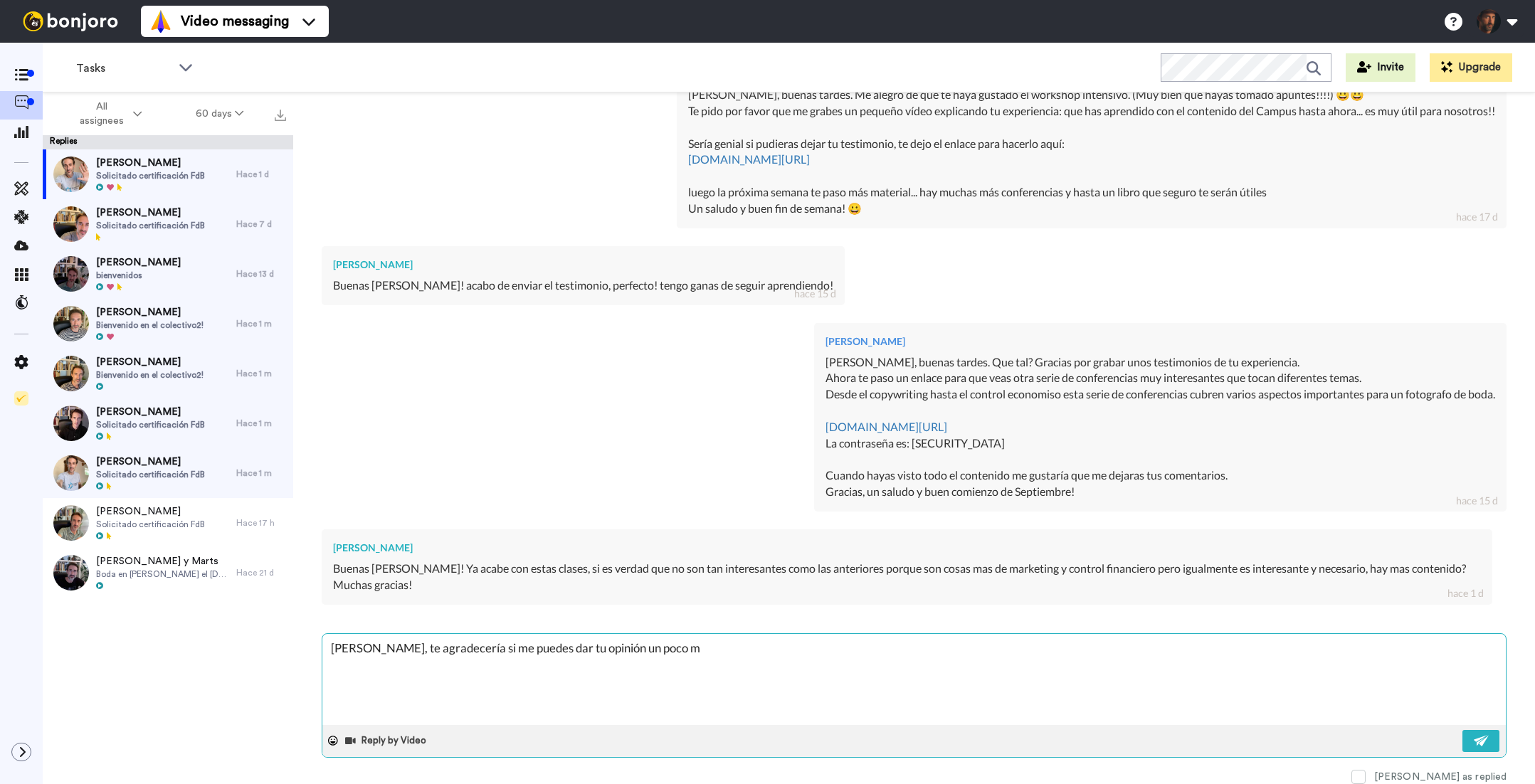
type textarea "x"
type textarea "[PERSON_NAME], te agradecería si me puedes dar tu opinión un poco má"
type textarea "x"
type textarea "[PERSON_NAME], te agradecería si me puedes dar tu opinión un poco más"
type textarea "x"
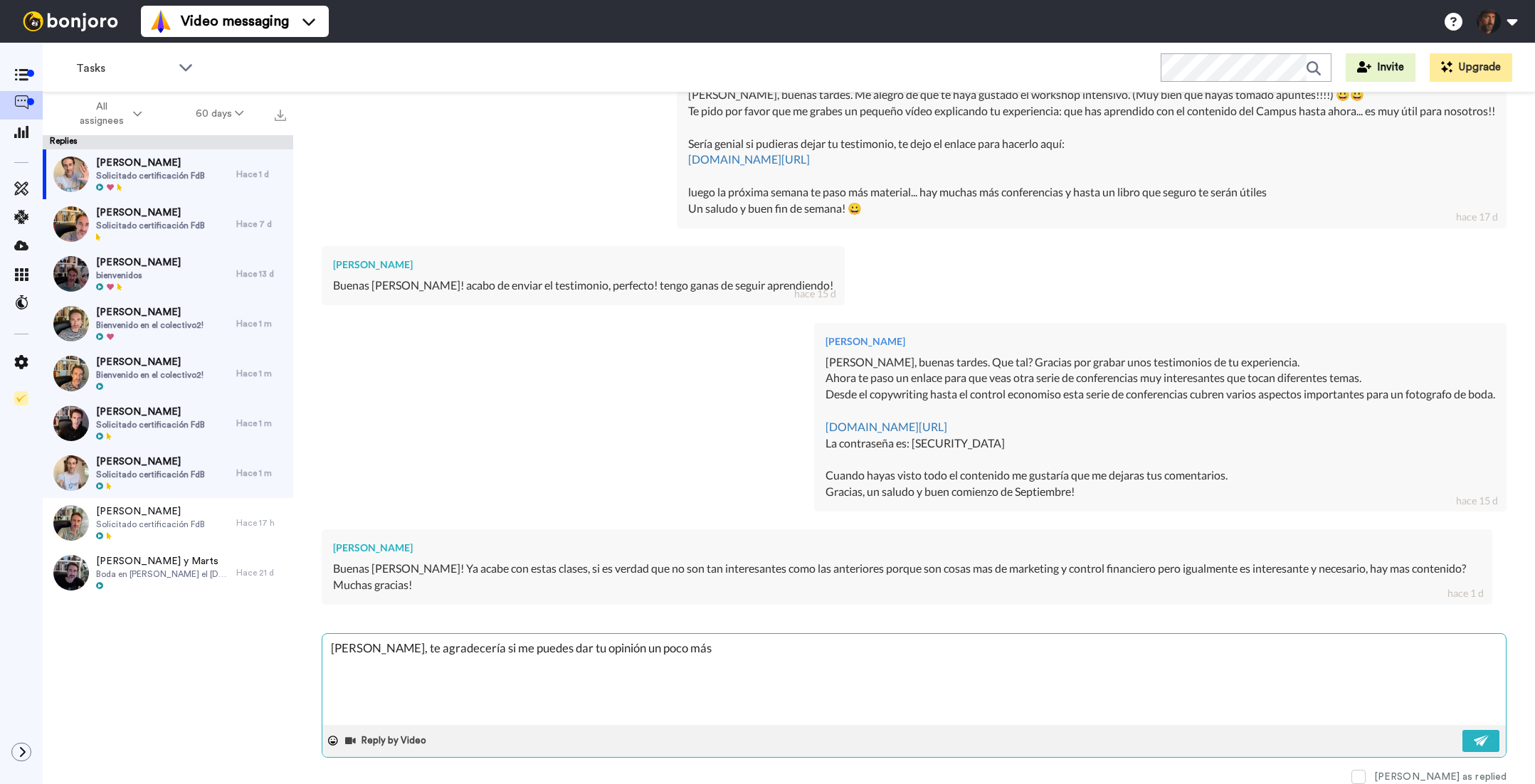
type textarea "[PERSON_NAME], te agradecería si me puedes dar tu opinión un poco más"
type textarea "x"
type textarea "[PERSON_NAME], te agradecería si me puedes dar tu opinión un poco más e"
type textarea "x"
type textarea "[PERSON_NAME], te agradecería si me puedes dar tu opinión un poco más en"
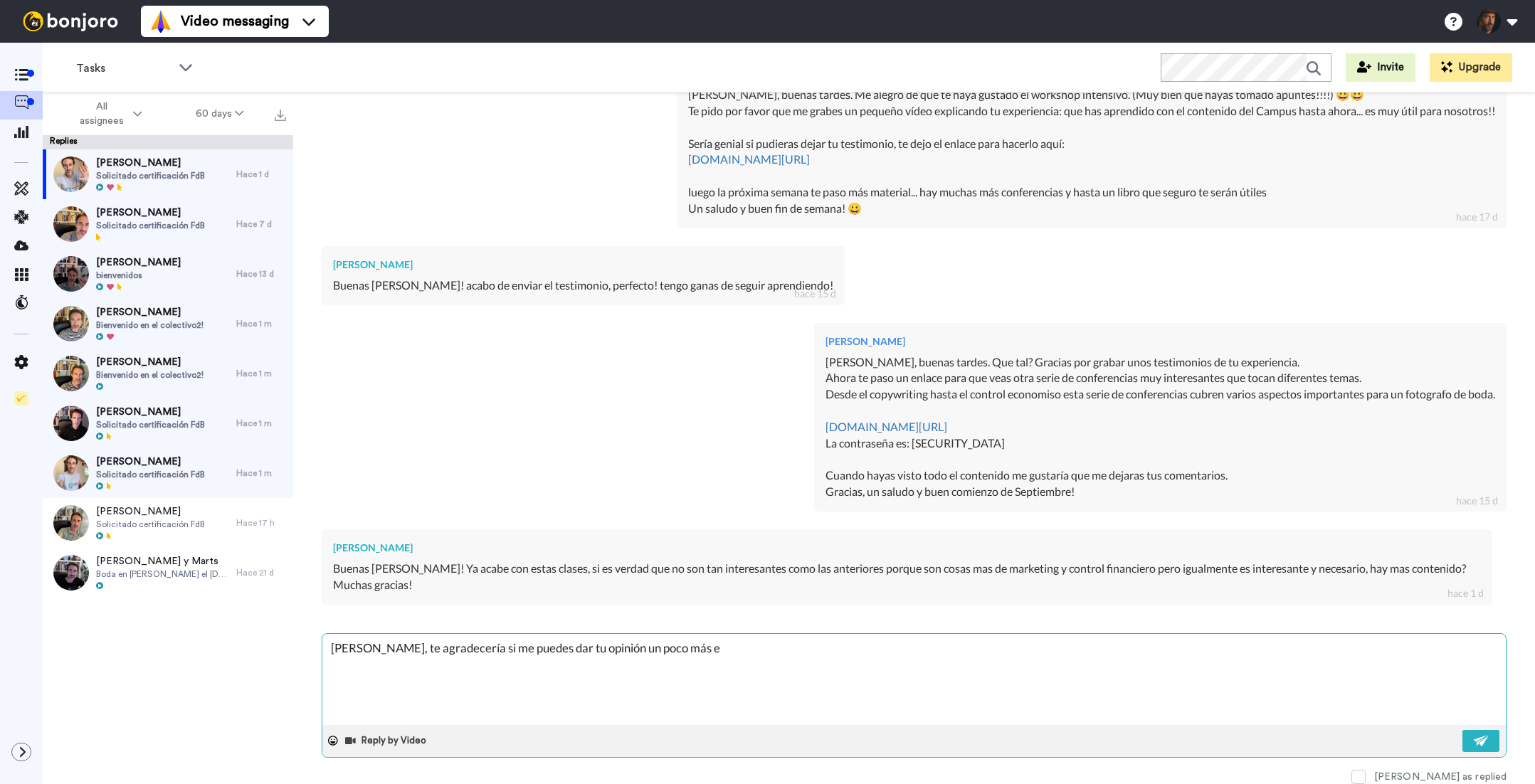
type textarea "x"
type textarea "[PERSON_NAME], te agradecería si me puedes dar tu opinión un poco más en"
type textarea "x"
type textarea "[PERSON_NAME], te agradecería si me puedes dar tu opinión un poco más en d"
type textarea "x"
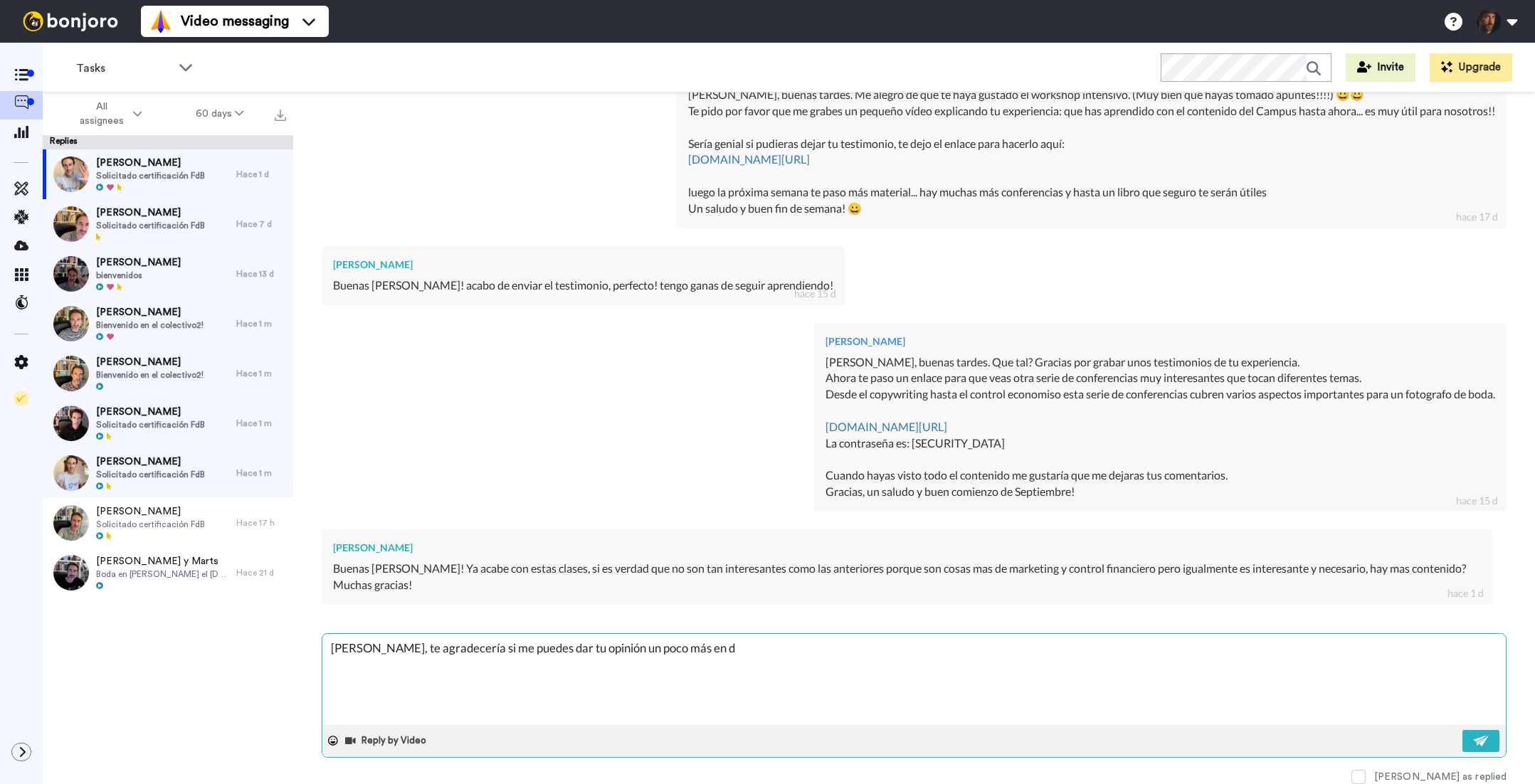
type textarea "[PERSON_NAME], te agradecería si me puedes dar tu opinión un poco más en de"
type textarea "x"
type textarea "[PERSON_NAME], te agradecería si me puedes dar tu opinión un poco más en det"
type textarea "x"
type textarea "[PERSON_NAME], te agradecería si me puedes dar tu opinión un poco más en deta"
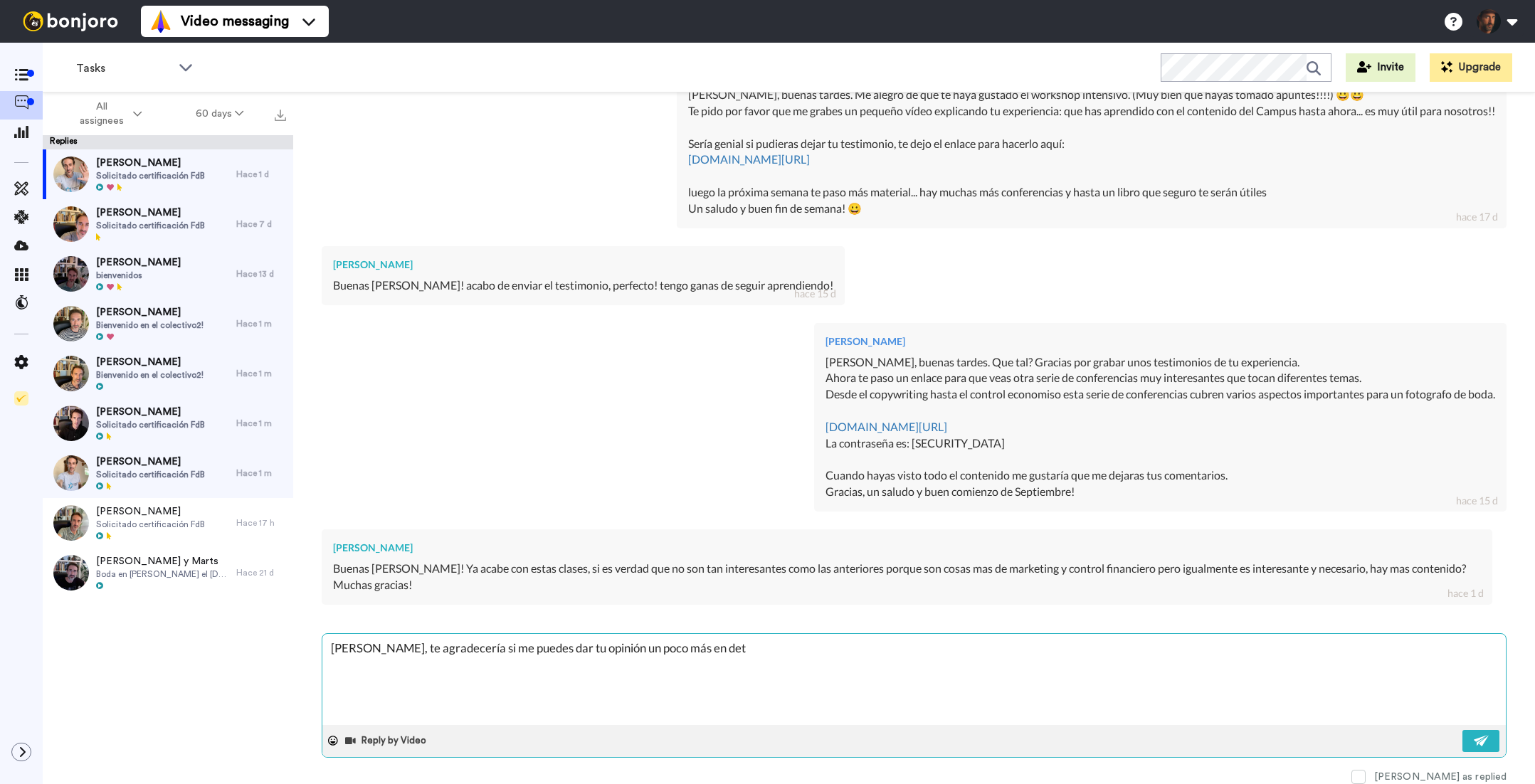
type textarea "x"
type textarea "[PERSON_NAME], te agradecería si me puedes dar tu opinión un poco más en detal"
type textarea "x"
type textarea "[PERSON_NAME], te agradecería si me puedes dar tu opinión un poco más en detall"
type textarea "x"
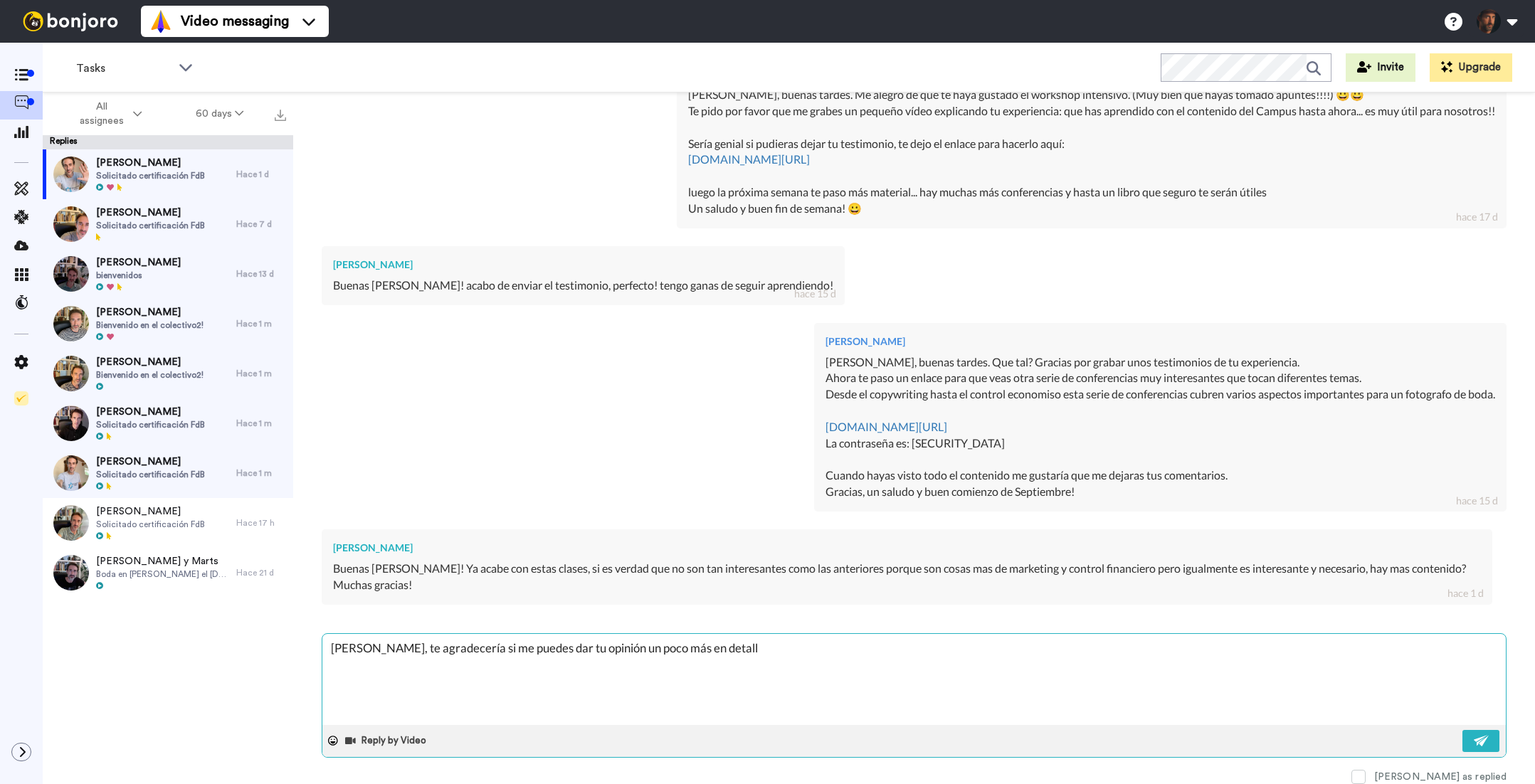
type textarea "[PERSON_NAME], te agradecería si me puedes dar tu opinión un poco más en detalle"
type textarea "x"
type textarea "[PERSON_NAME], te agradecería si me puedes dar tu opinión un poco más en detall…"
type textarea "x"
type textarea "[PERSON_NAME], te agradecería si me puedes dar tu opinión un poco más en detall…"
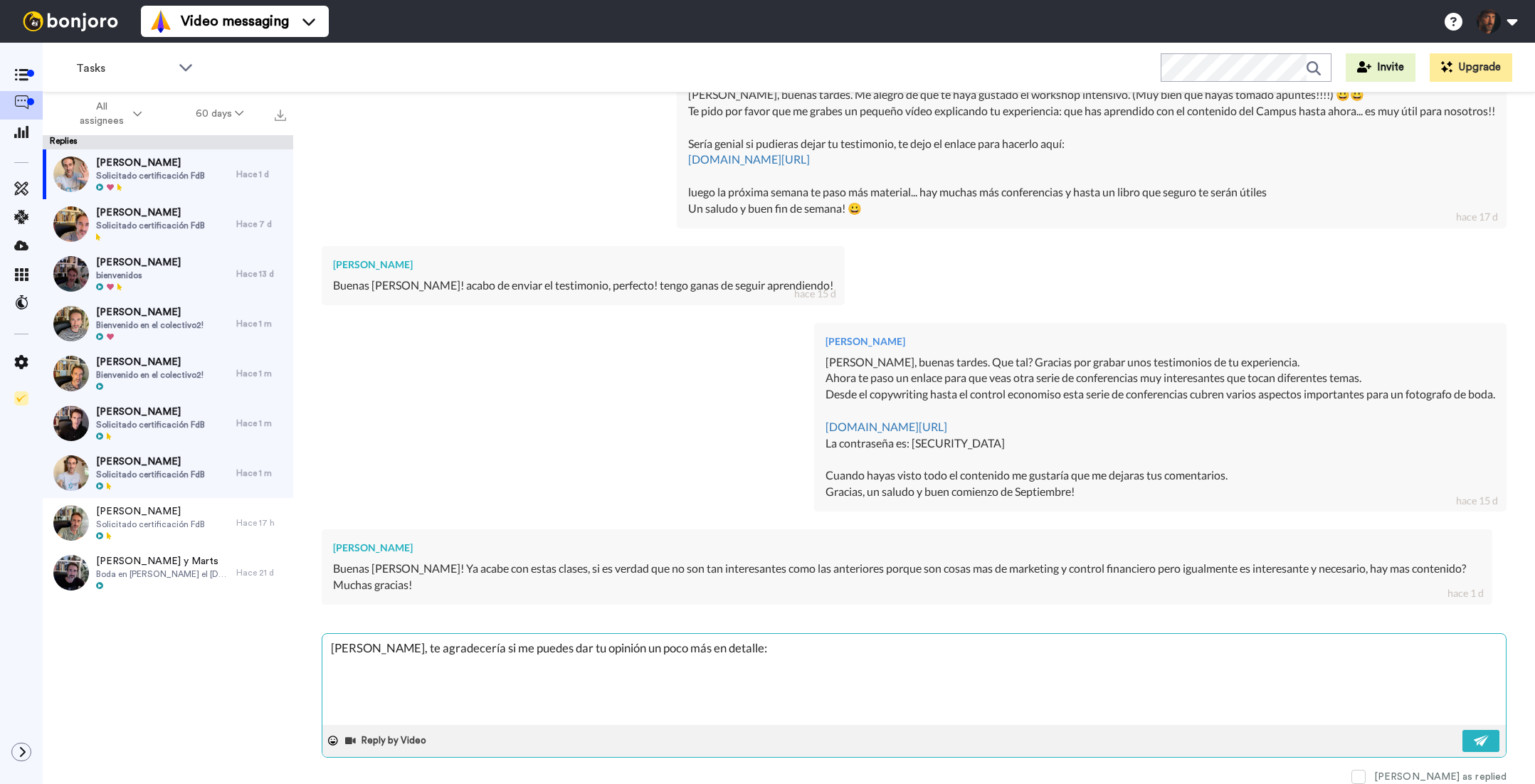
type textarea "x"
type textarea "[PERSON_NAME], te agradecería si me puedes dar tu opinión un poco más en detall…"
type textarea "x"
type textarea "[PERSON_NAME], te agradecería si me puedes dar tu opinión un poco más en detall…"
type textarea "x"
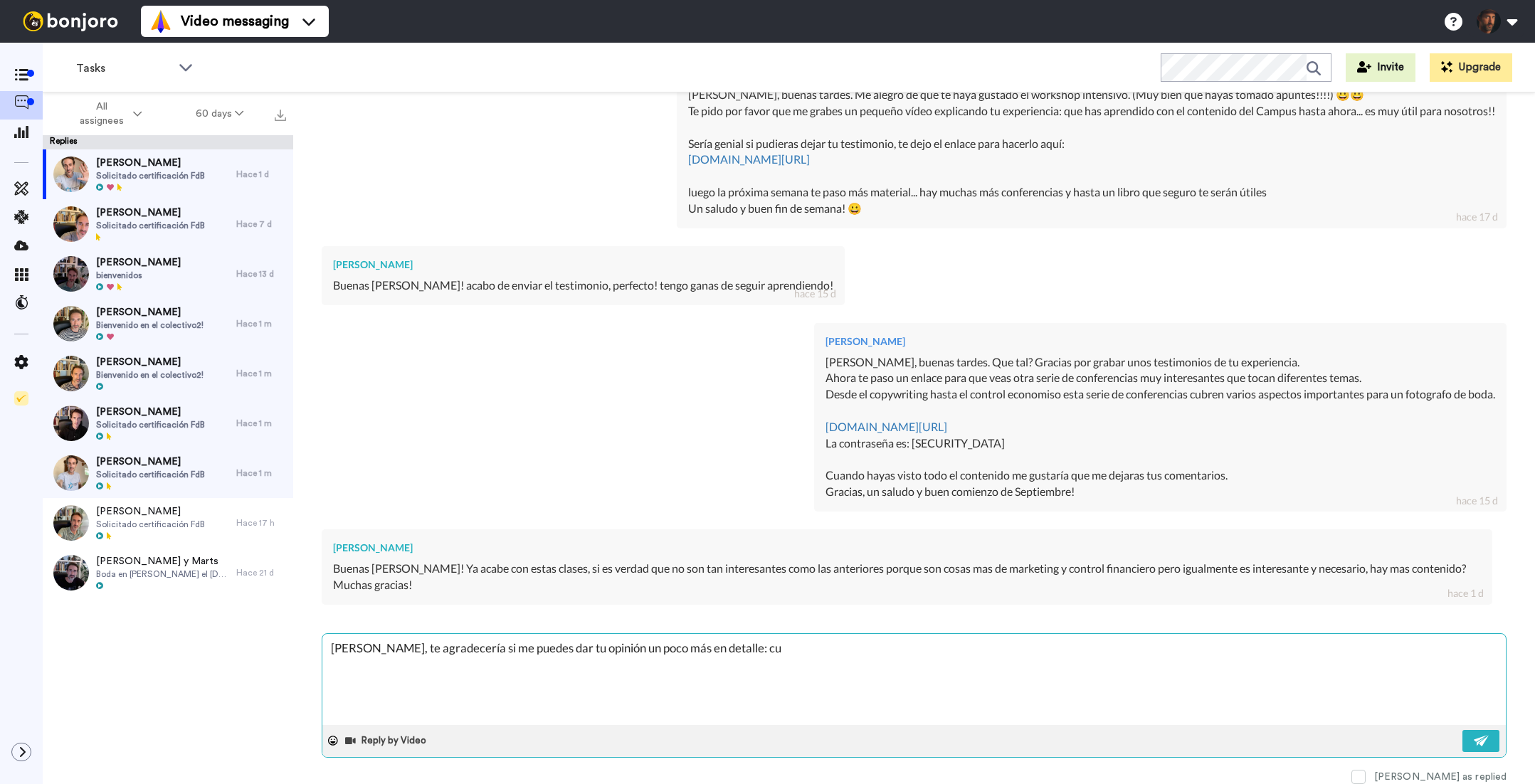
type textarea "[PERSON_NAME], te agradecería si me puedes dar tu opinión un poco más en detall…"
type textarea "x"
type textarea "[PERSON_NAME], te agradecería si me puedes dar tu opinión un poco más en detall…"
type textarea "x"
type textarea "[PERSON_NAME], te agradecería si me puedes dar tu opinión un poco más en detall…"
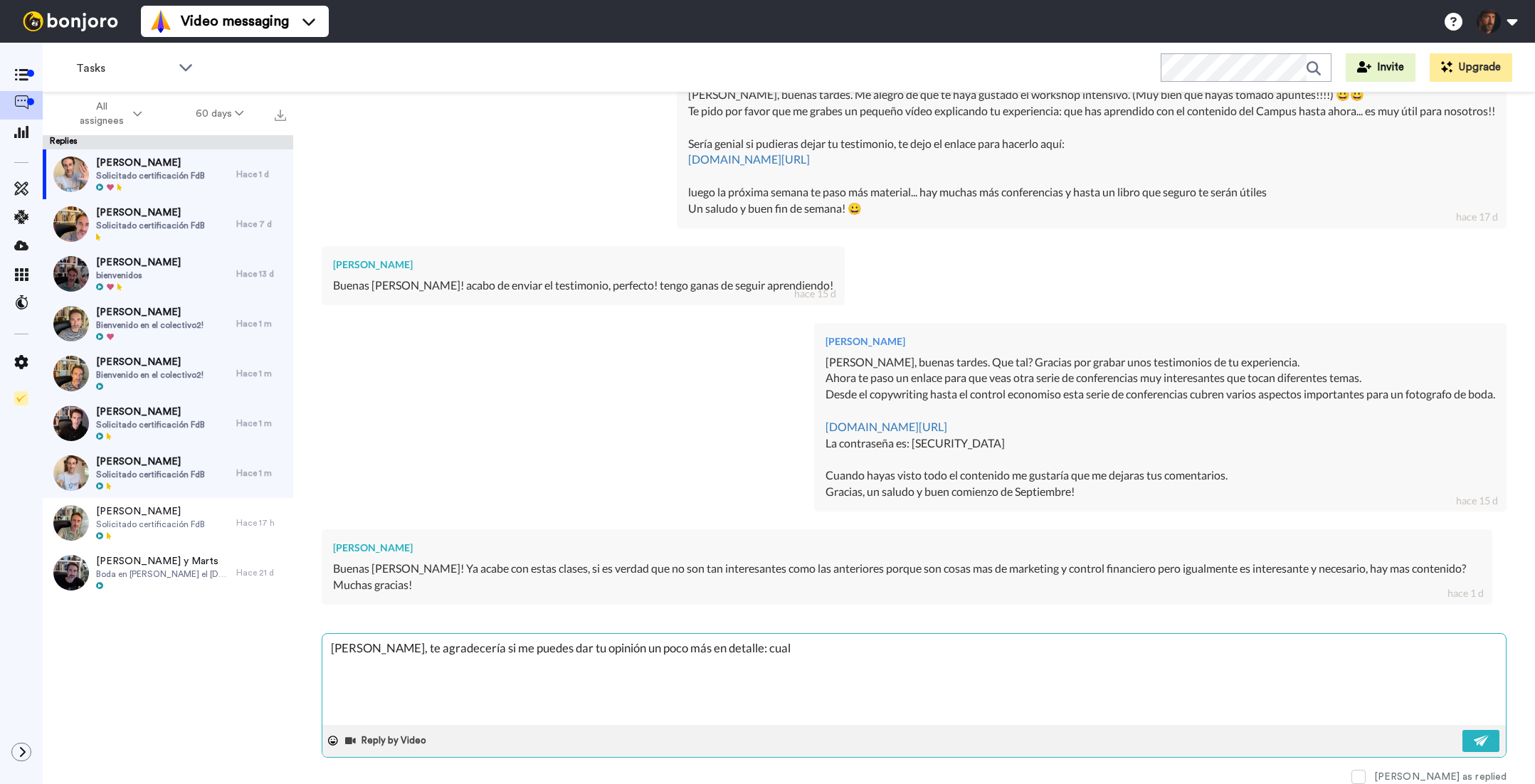
type textarea "x"
type textarea "[PERSON_NAME], te agradecería si me puedes dar tu opinión un poco más en detall…"
type textarea "x"
type textarea "[PERSON_NAME], te agradecería si me puedes dar tu opinión un poco más en detall…"
type textarea "x"
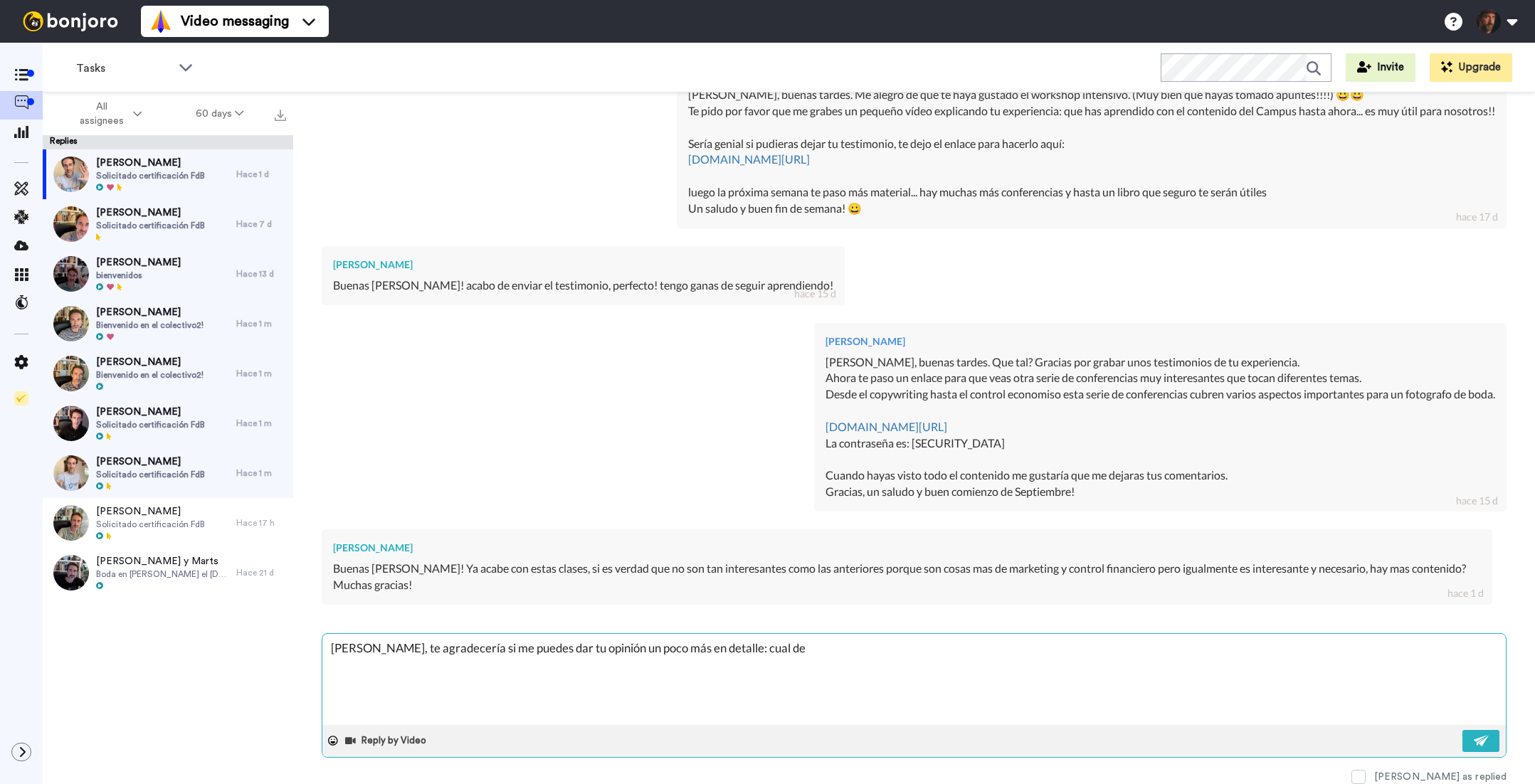
type textarea "[PERSON_NAME], te agradecería si me puedes dar tu opinión un poco más en detall…"
type textarea "x"
type textarea "[PERSON_NAME], te agradecería si me puedes dar tu opinión un poco más en detall…"
type textarea "x"
type textarea "[PERSON_NAME], te agradecería si me puedes dar tu opinión un poco más en detall…"
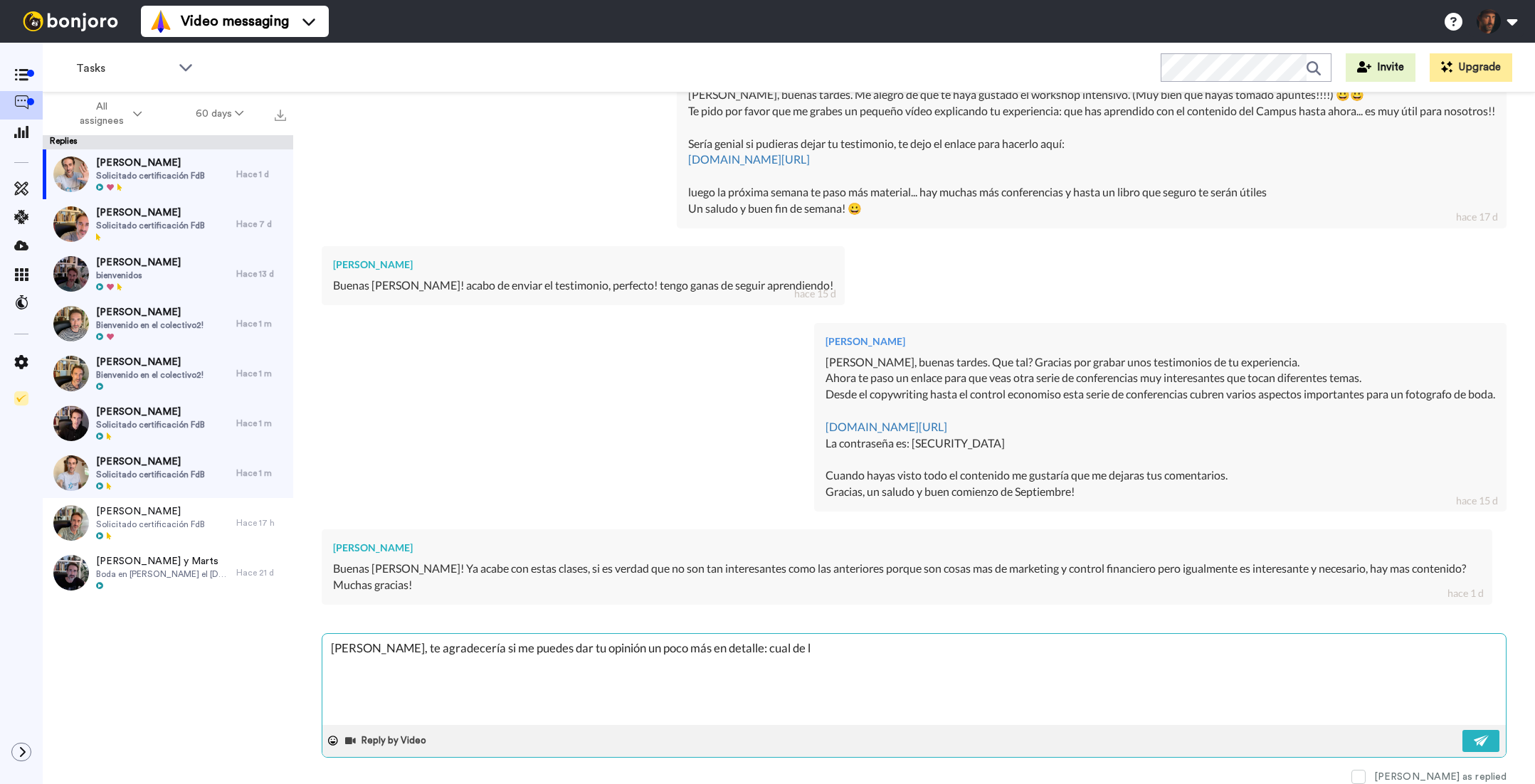
type textarea "x"
type textarea "[PERSON_NAME], te agradecería si me puedes dar tu opinión un poco más en detall…"
type textarea "x"
type textarea "[PERSON_NAME], te agradecería si me puedes dar tu opinión un poco más en detall…"
type textarea "x"
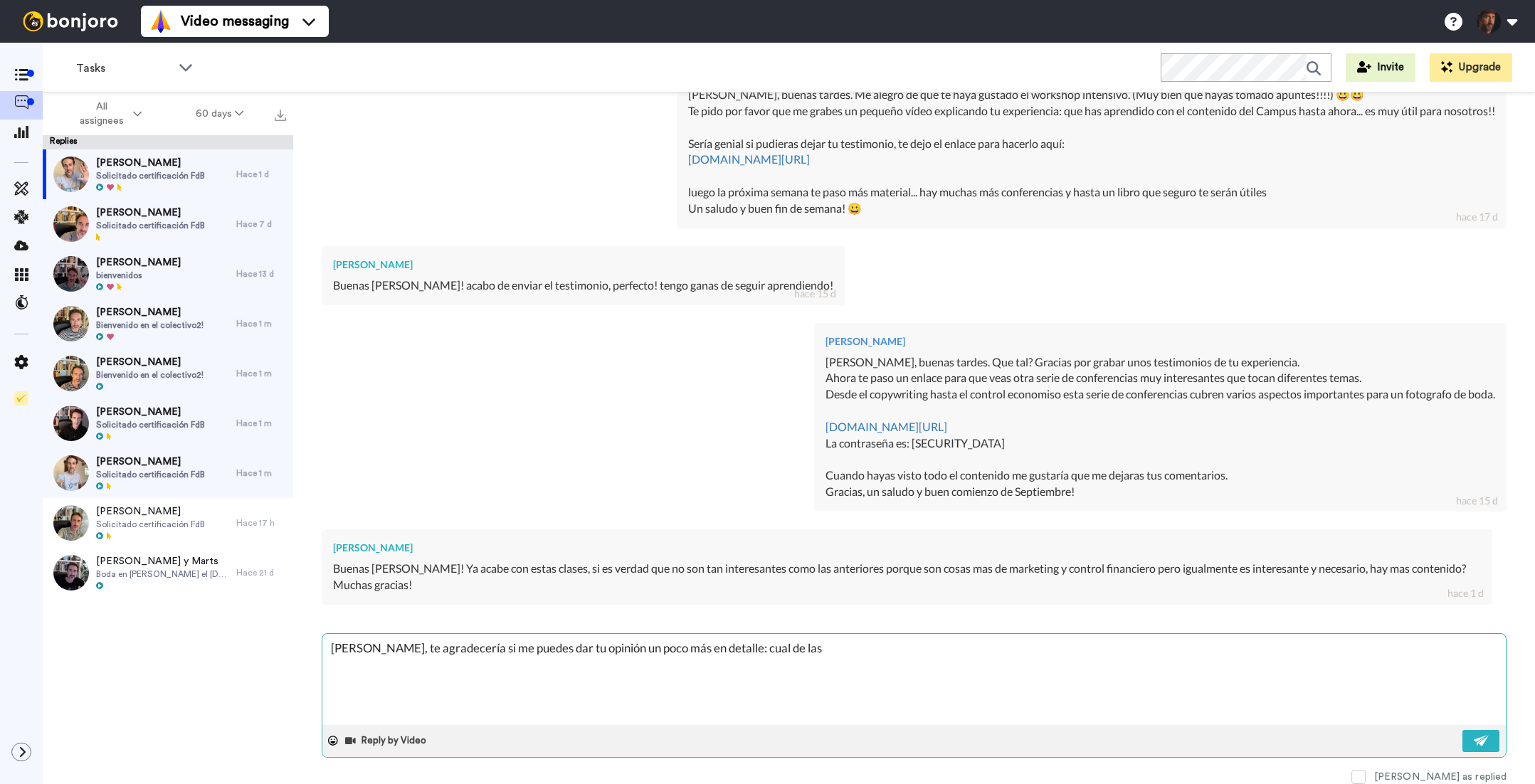
type textarea "[PERSON_NAME], te agradecería si me puedes dar tu opinión un poco más en detall…"
type textarea "x"
type textarea "[PERSON_NAME], te agradecería si me puedes dar tu opinión un poco más en detall…"
type textarea "x"
type textarea "[PERSON_NAME], te agradecería si me puedes dar tu opinión un poco más en detall…"
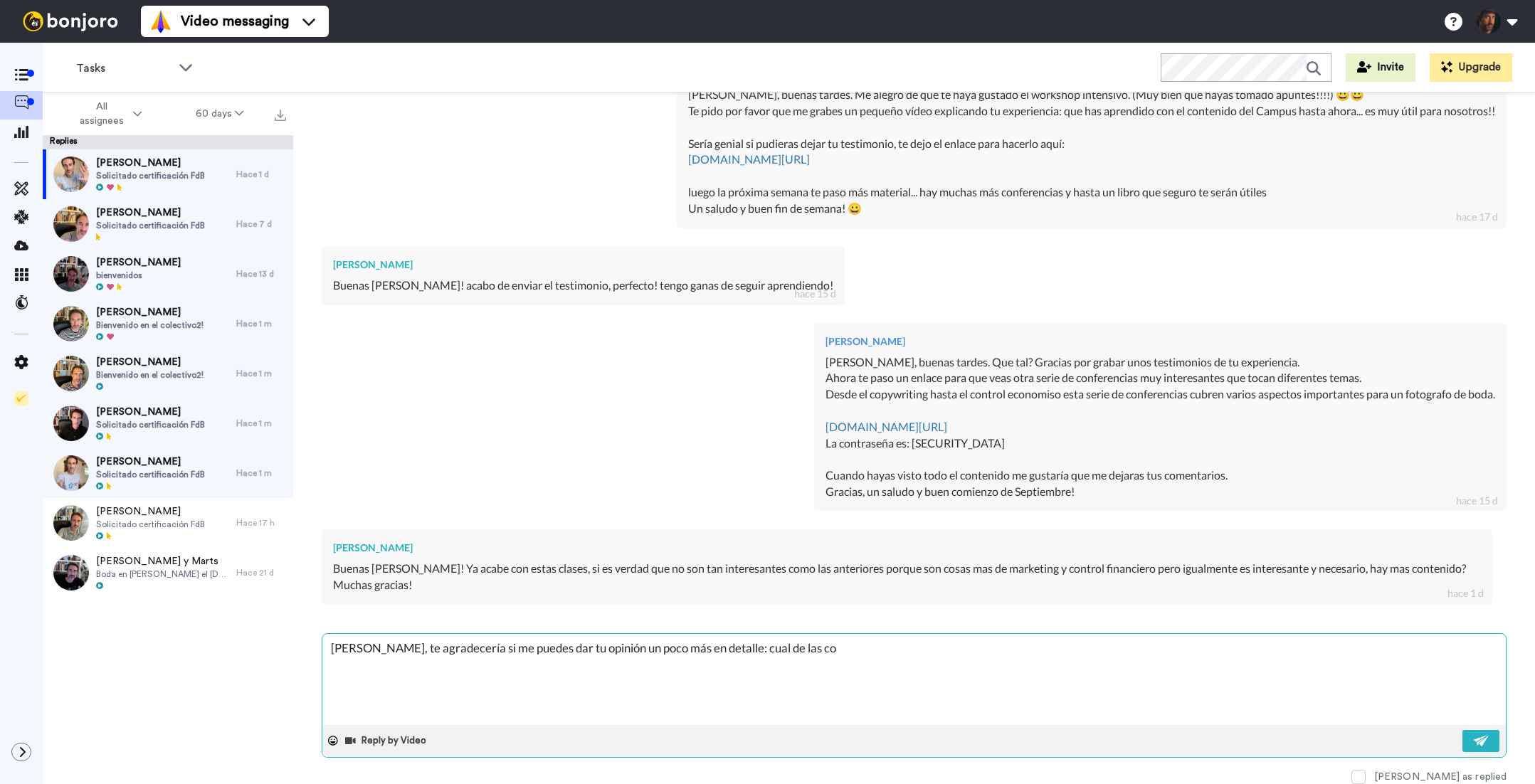
type textarea "x"
type textarea "[PERSON_NAME], te agradecería si me puedes dar tu opinión un poco más en detall…"
type textarea "x"
type textarea "[PERSON_NAME], te agradecería si me puedes dar tu opinión un poco más en detall…"
type textarea "x"
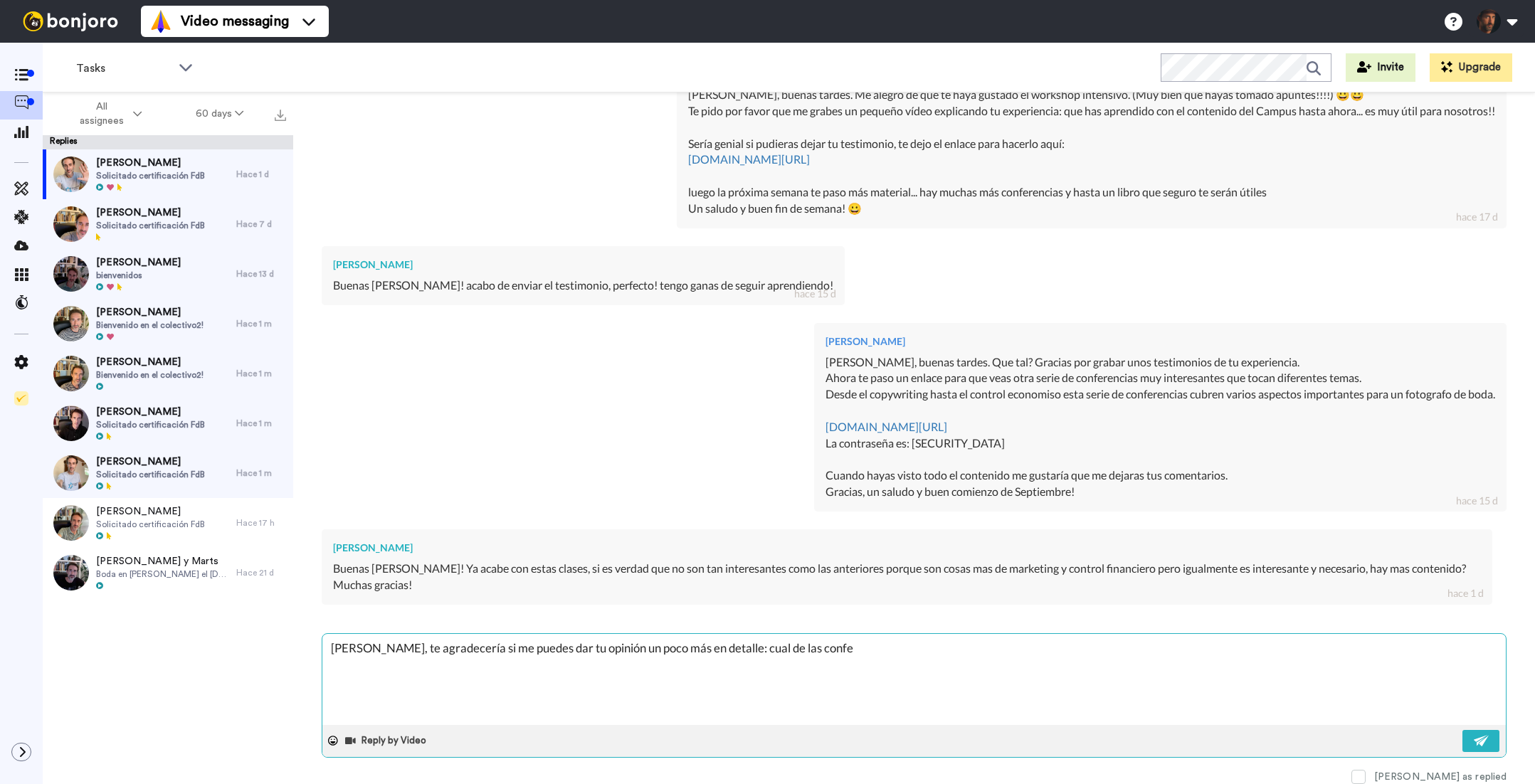
type textarea "[PERSON_NAME], te agradecería si me puedes dar tu opinión un poco más en detall…"
type textarea "x"
click at [745, 651] on textarea "[PERSON_NAME], te agradecería si me puedes dar tu opinión un poco más en detall…" at bounding box center [914, 680] width 1183 height 91
click at [746, 651] on textarea "[PERSON_NAME], te agradecería si me puedes dar tu opinión un poco más en detall…" at bounding box center [914, 680] width 1183 height 91
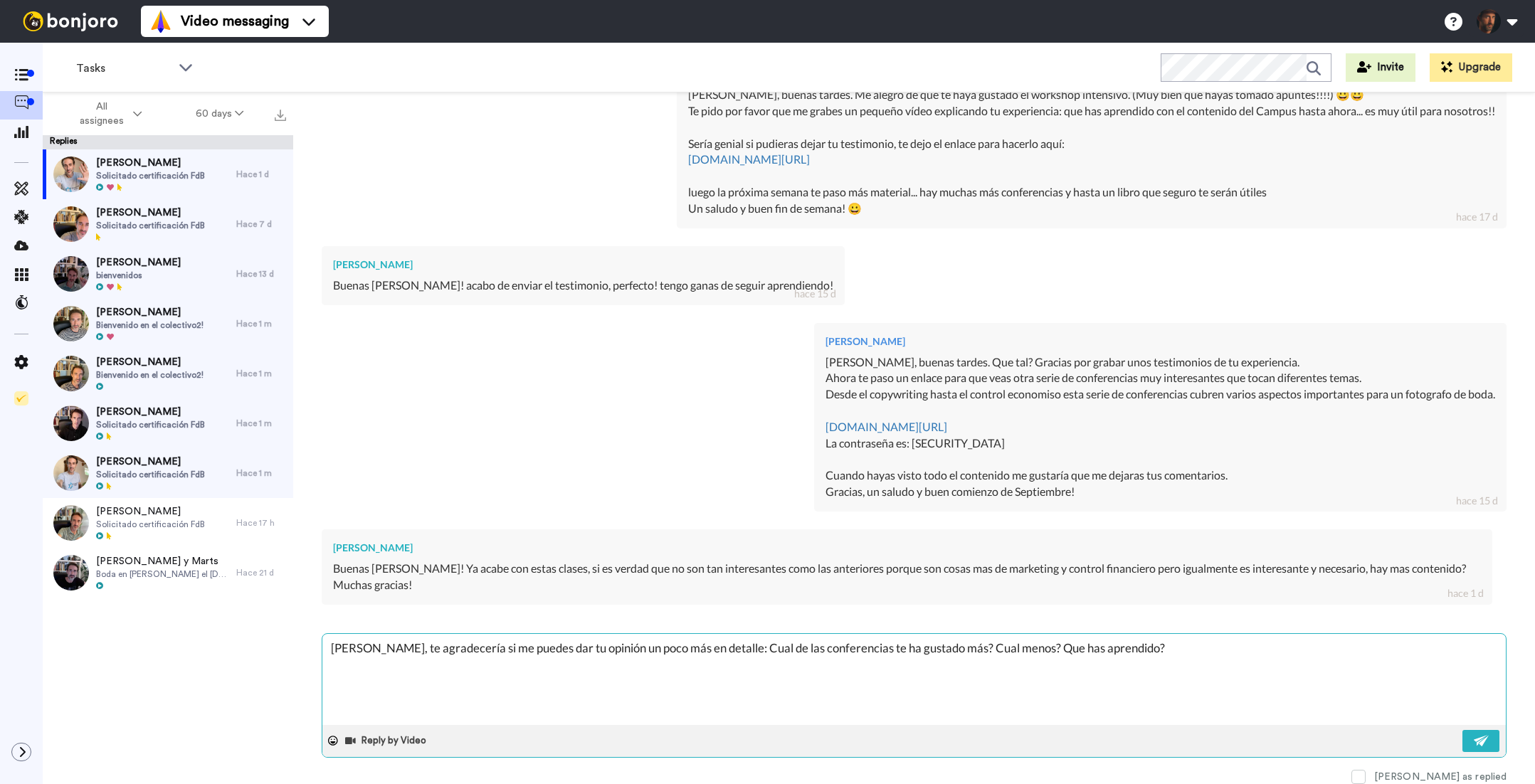
click at [393, 651] on textarea "[PERSON_NAME], te agradecería si me puedes dar tu opinión un poco más en detall…" at bounding box center [914, 680] width 1183 height 91
click at [674, 666] on textarea "[PERSON_NAME], buenos días. Me alegor que hayas visto todo el contenido del Vir…" at bounding box center [914, 680] width 1183 height 91
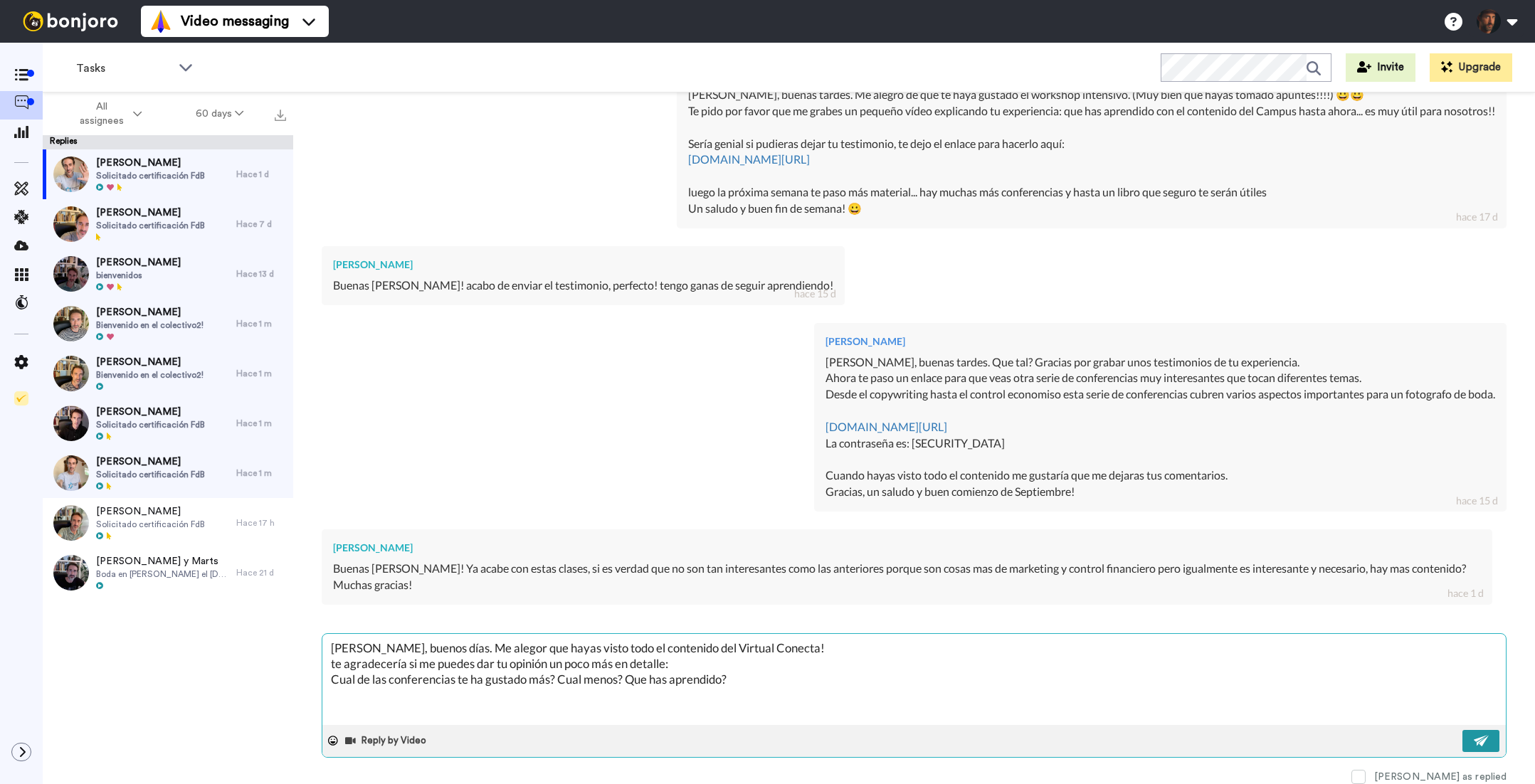
click at [1484, 741] on img at bounding box center [1482, 740] width 16 height 11
